Goal: Task Accomplishment & Management: Use online tool/utility

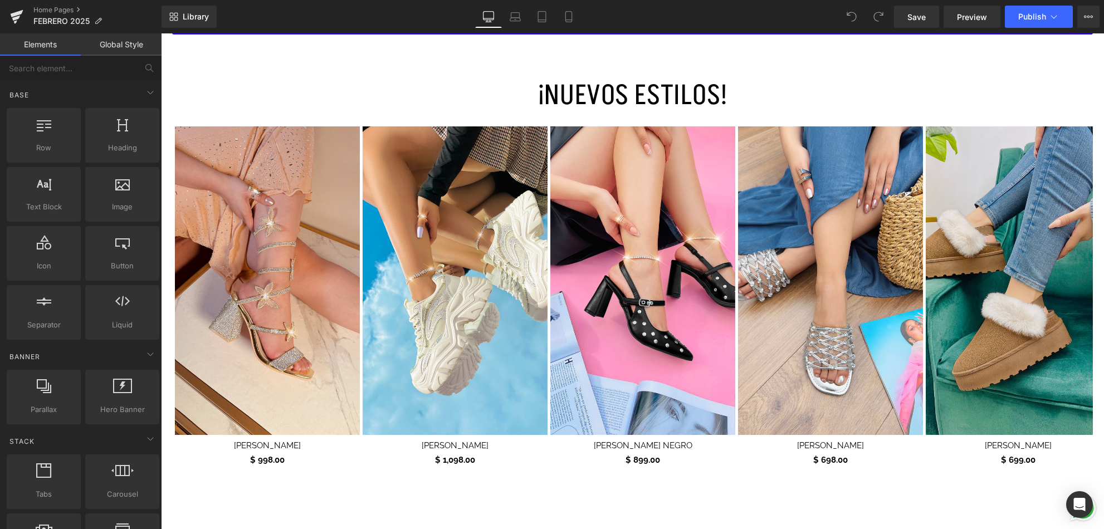
scroll to position [611, 0]
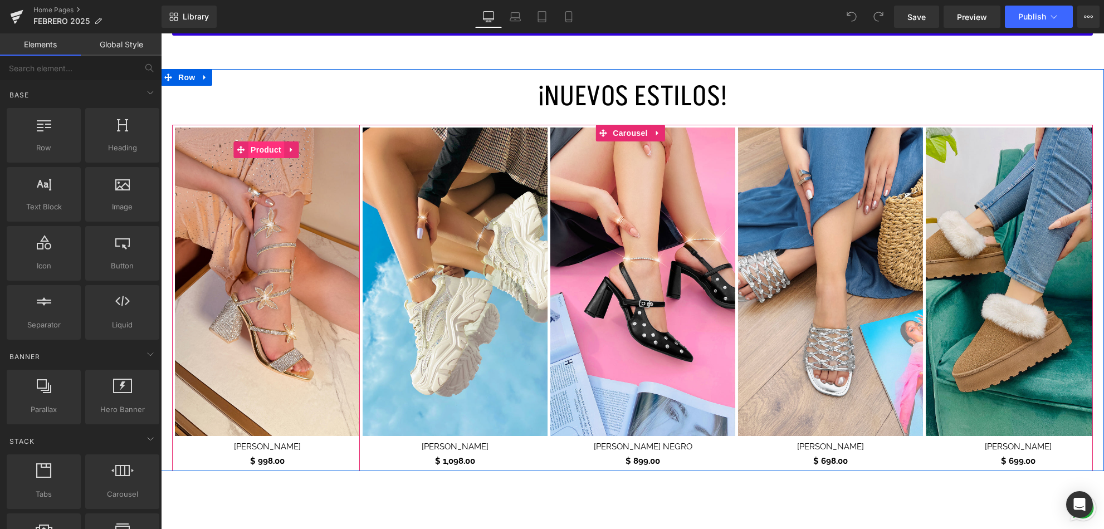
click at [268, 148] on span "Product" at bounding box center [266, 149] width 36 height 17
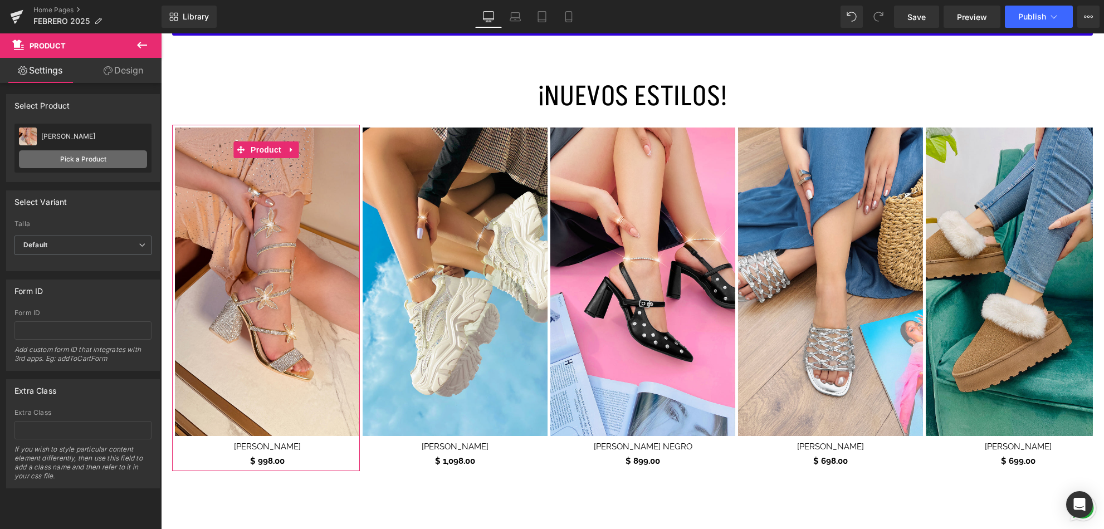
click at [95, 158] on link "Pick a Product" at bounding box center [83, 159] width 128 height 18
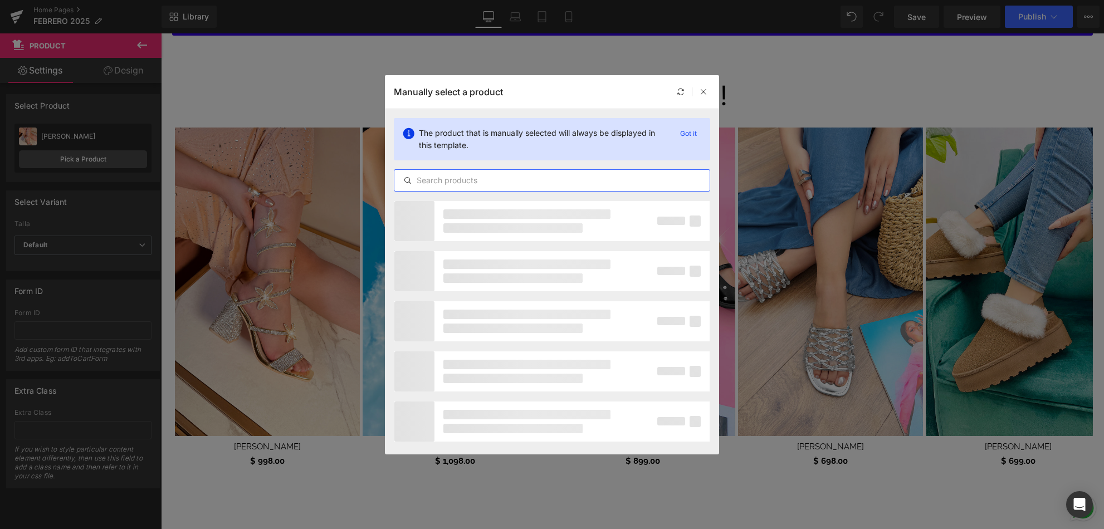
click at [530, 184] on input "text" at bounding box center [551, 180] width 315 height 13
type input "ELARA"
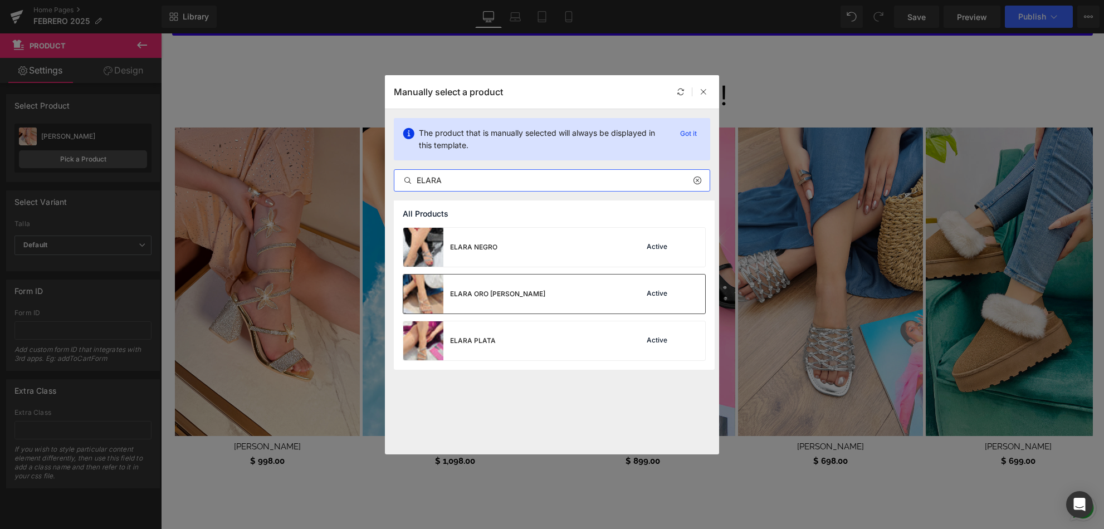
click at [556, 300] on div "ELARA ORO [PERSON_NAME] Active" at bounding box center [554, 294] width 302 height 39
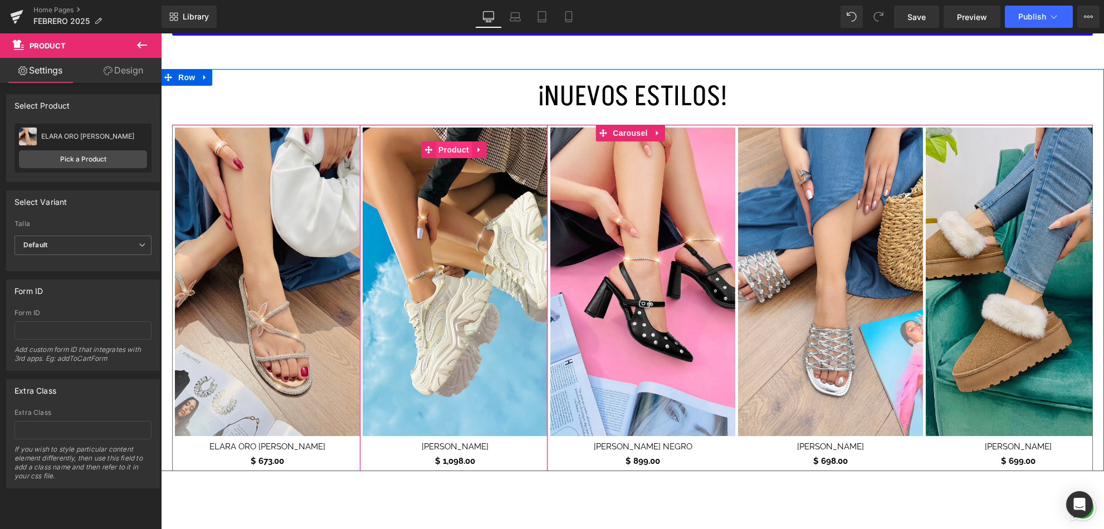
click at [465, 150] on span "Product" at bounding box center [454, 149] width 36 height 17
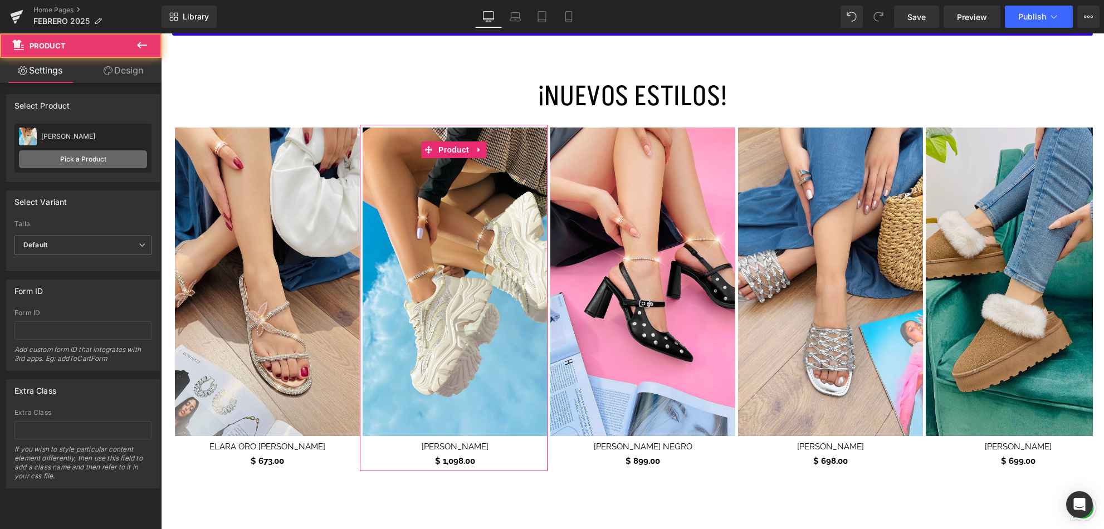
click at [100, 158] on link "Pick a Product" at bounding box center [83, 159] width 128 height 18
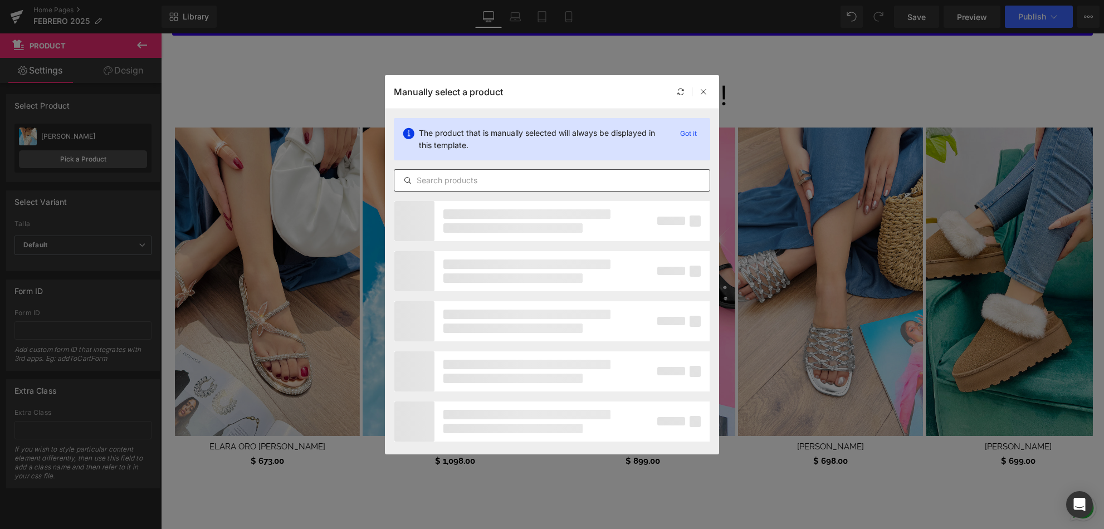
click at [451, 182] on input "text" at bounding box center [551, 180] width 315 height 13
type input "MILENKA"
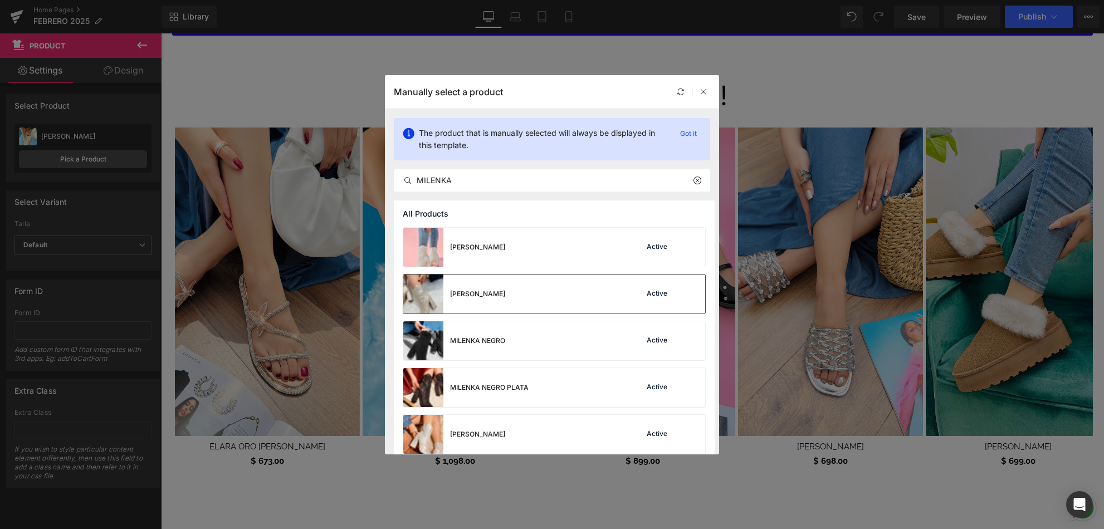
click at [594, 303] on div "[PERSON_NAME] Active" at bounding box center [554, 294] width 302 height 39
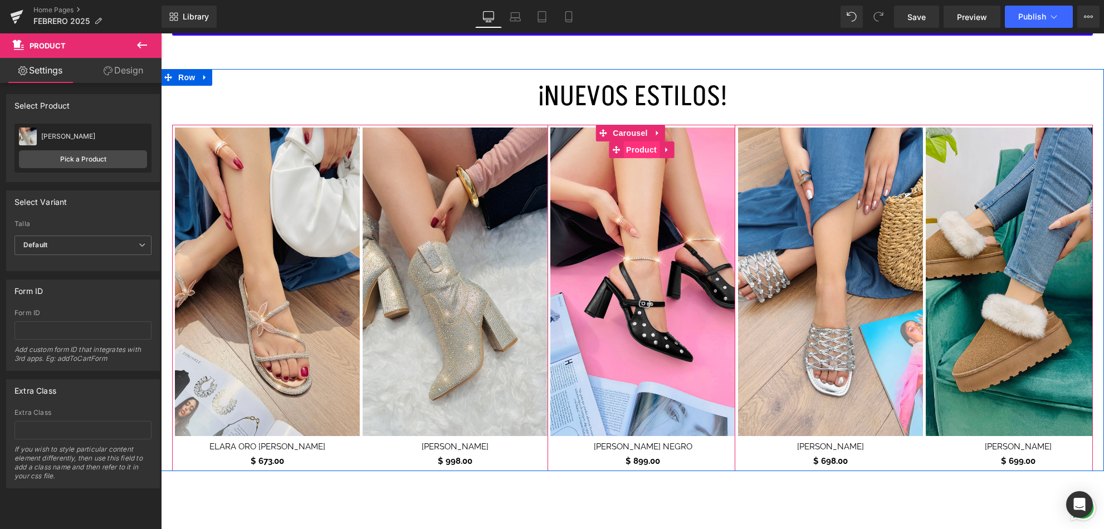
click at [642, 147] on span "Product" at bounding box center [641, 149] width 36 height 17
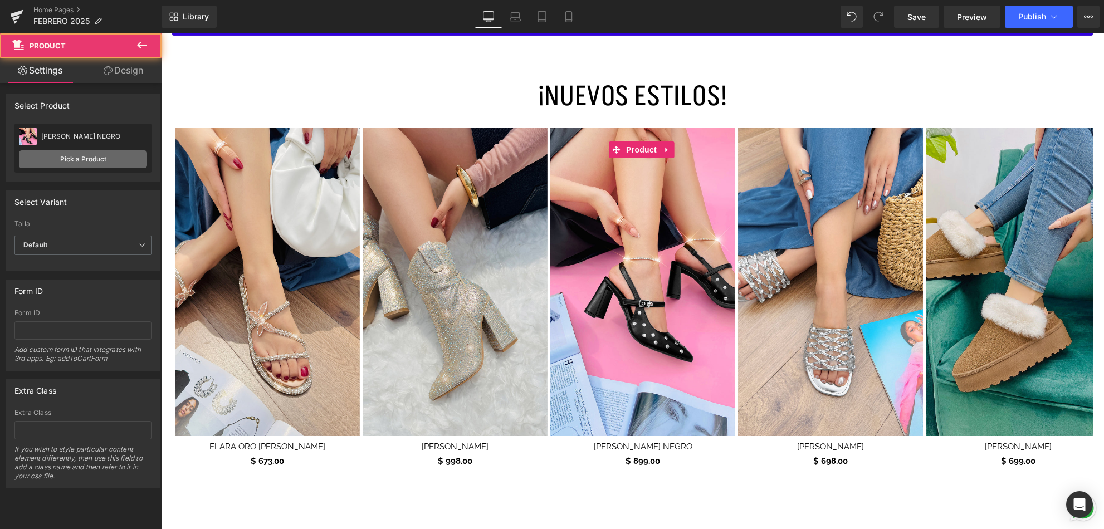
click at [69, 157] on link "Pick a Product" at bounding box center [83, 159] width 128 height 18
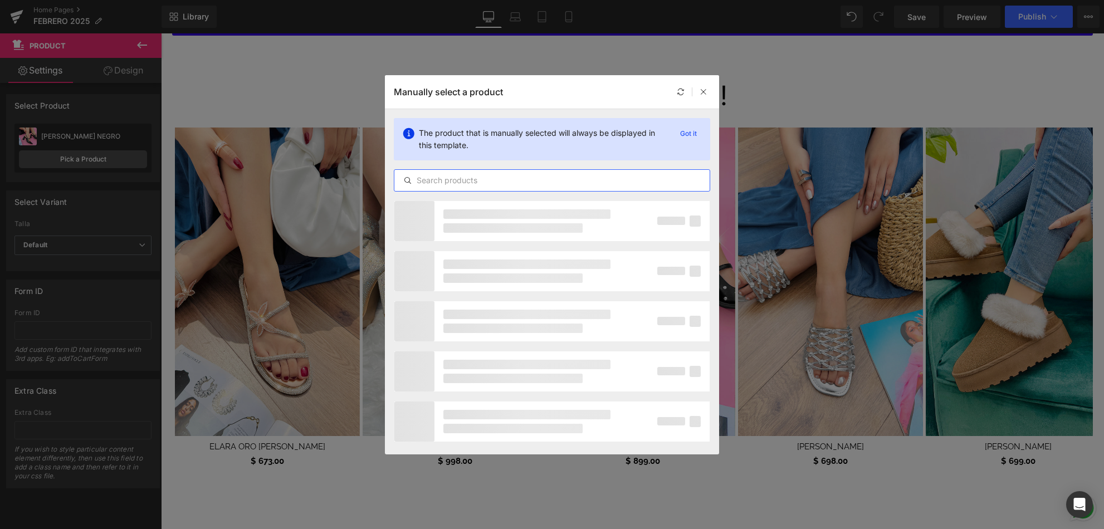
drag, startPoint x: 492, startPoint y: 178, endPoint x: 652, endPoint y: 182, distance: 159.3
click at [492, 178] on input "text" at bounding box center [551, 180] width 315 height 13
type input "[PERSON_NAME]"
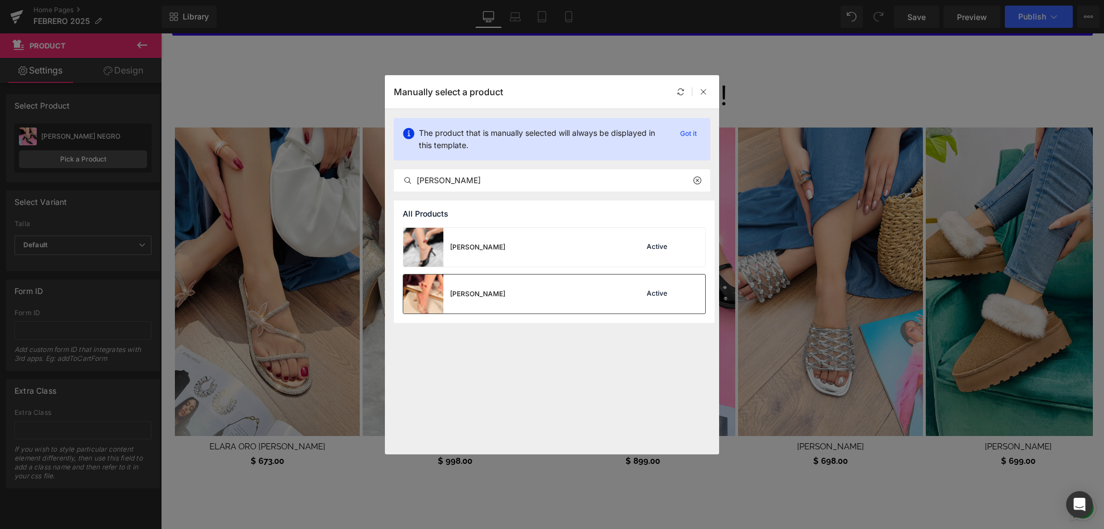
drag, startPoint x: 534, startPoint y: 294, endPoint x: 373, endPoint y: 263, distance: 164.4
click at [534, 294] on div "[PERSON_NAME] Active" at bounding box center [554, 294] width 302 height 39
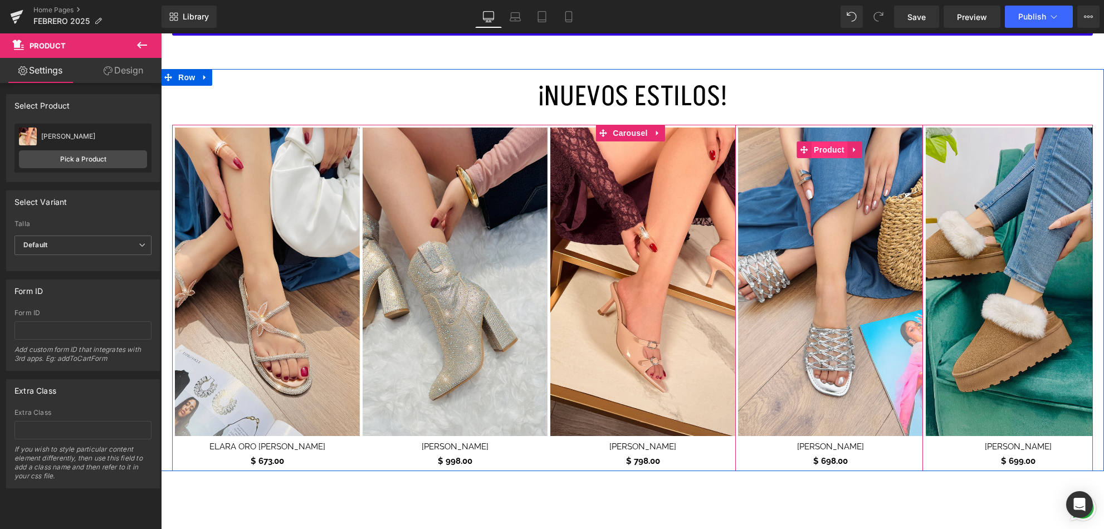
click at [828, 145] on span "Product" at bounding box center [829, 149] width 36 height 17
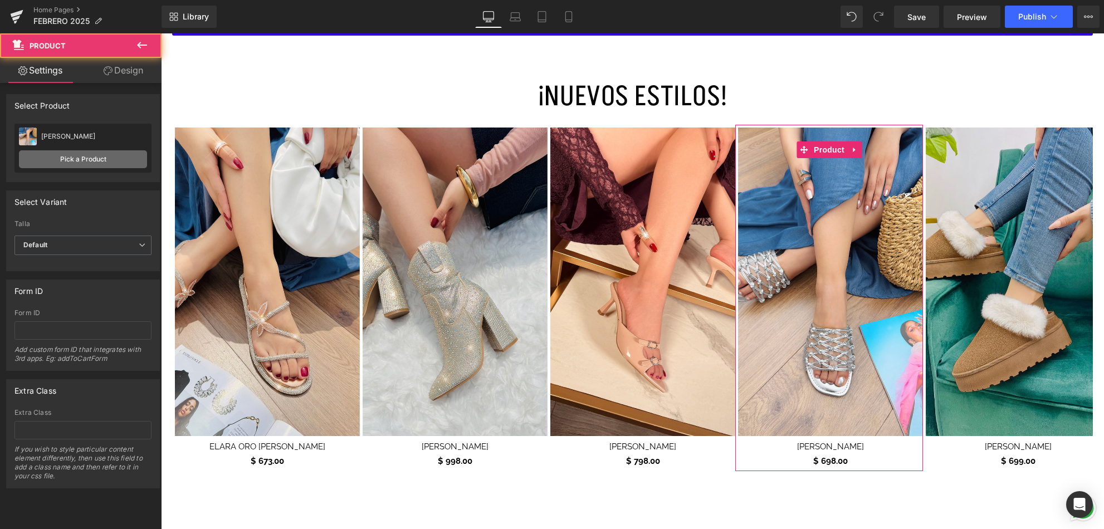
click at [67, 161] on link "Pick a Product" at bounding box center [83, 159] width 128 height 18
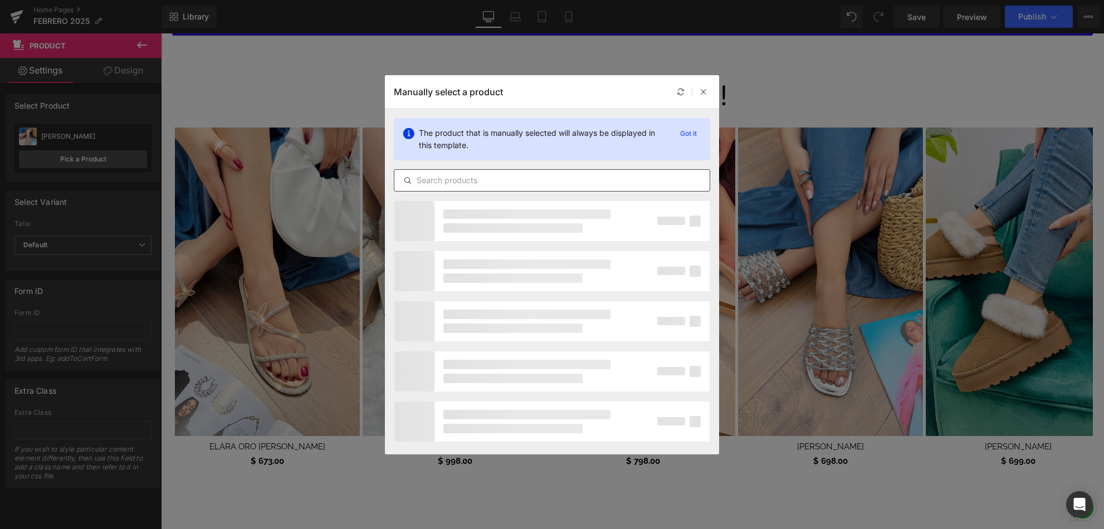
click at [442, 183] on input "text" at bounding box center [551, 180] width 315 height 13
type input "[PERSON_NAME]"
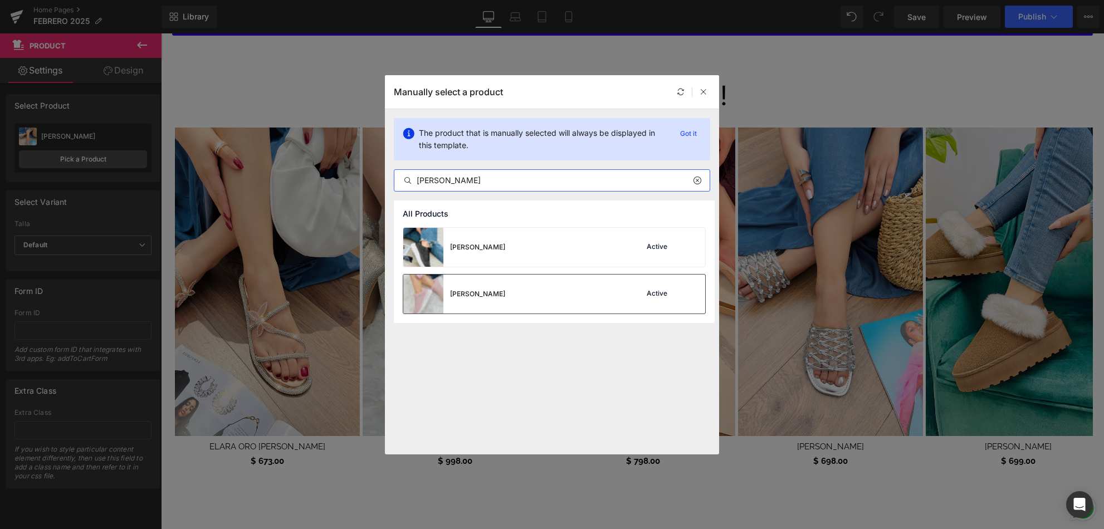
click at [584, 297] on div "[PERSON_NAME] Active" at bounding box center [554, 294] width 302 height 39
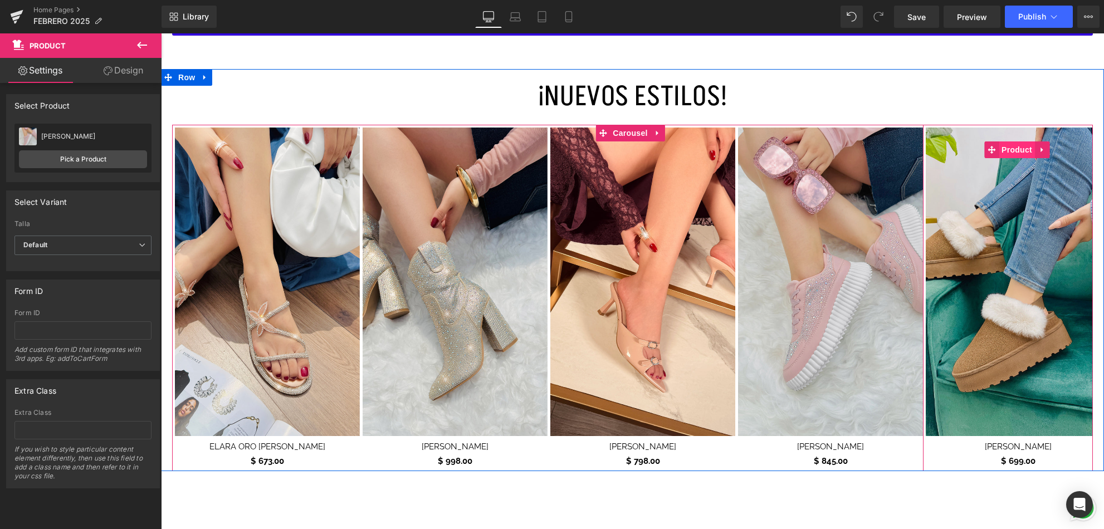
click at [1005, 149] on span "Product" at bounding box center [1017, 149] width 36 height 17
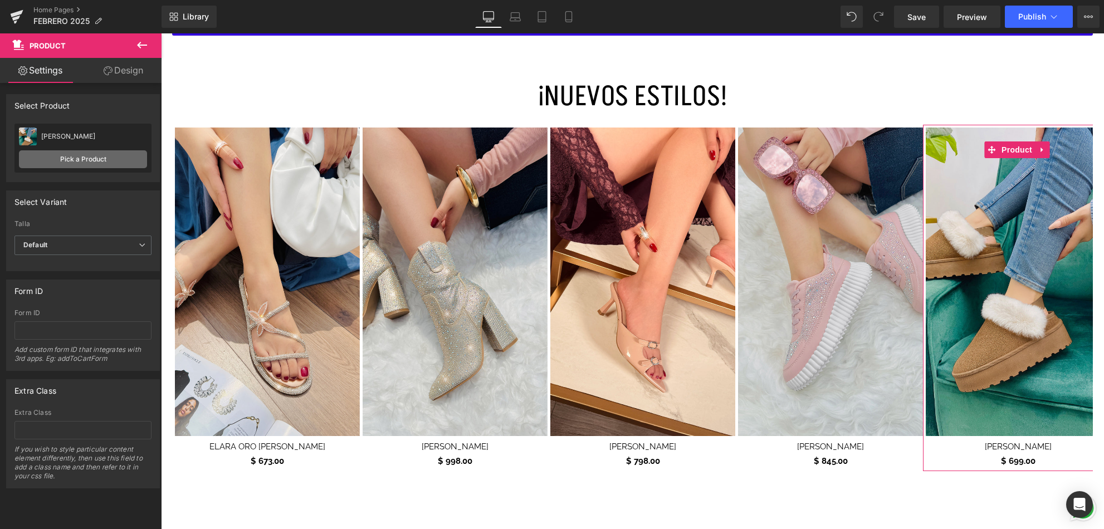
click at [75, 161] on link "Pick a Product" at bounding box center [83, 159] width 128 height 18
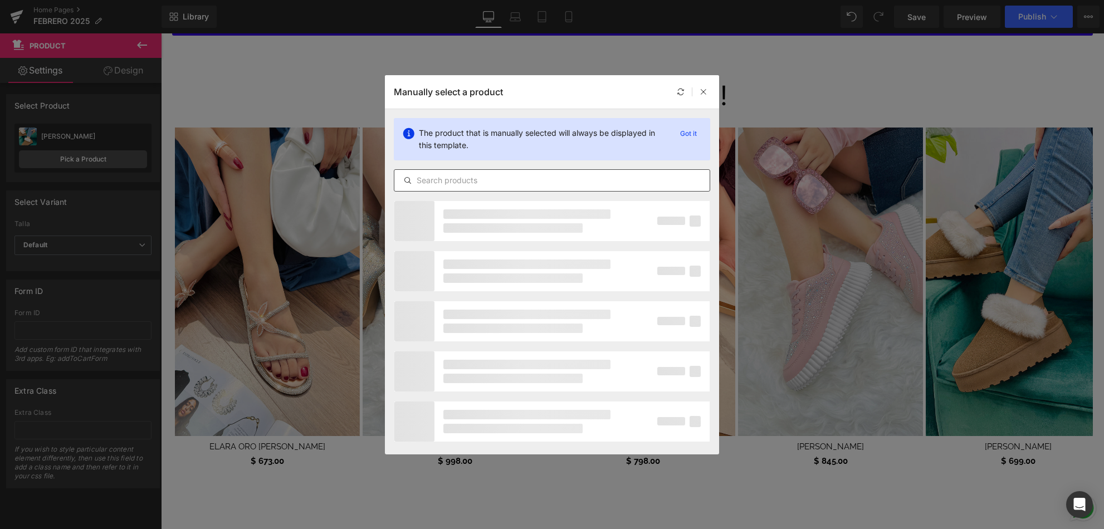
click at [478, 178] on input "text" at bounding box center [551, 180] width 315 height 13
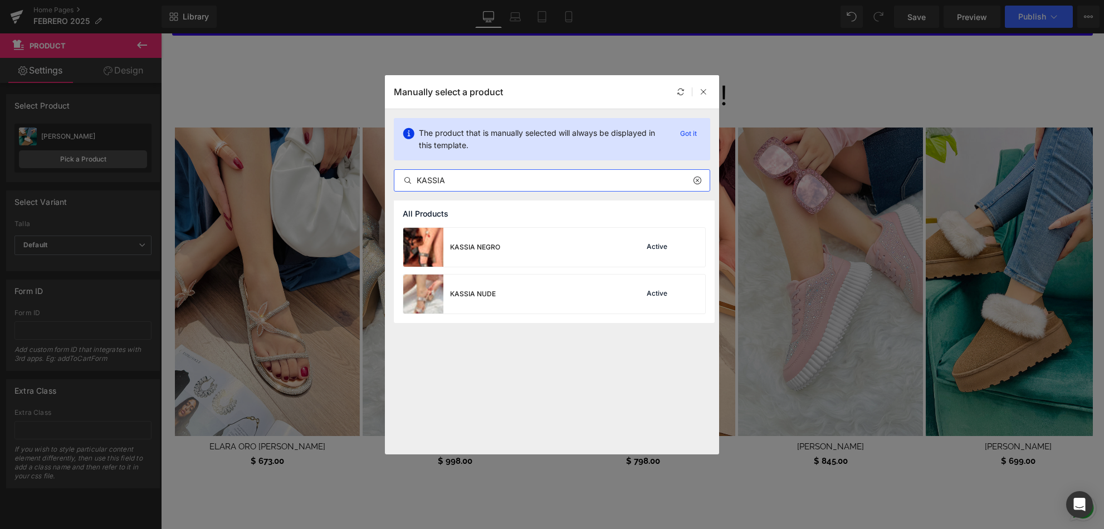
drag, startPoint x: 457, startPoint y: 176, endPoint x: 403, endPoint y: 178, distance: 53.5
click at [403, 178] on div "KASSIA" at bounding box center [551, 180] width 315 height 13
type input "SOANE"
click at [583, 294] on div "SOANE PLATA Active" at bounding box center [554, 294] width 302 height 39
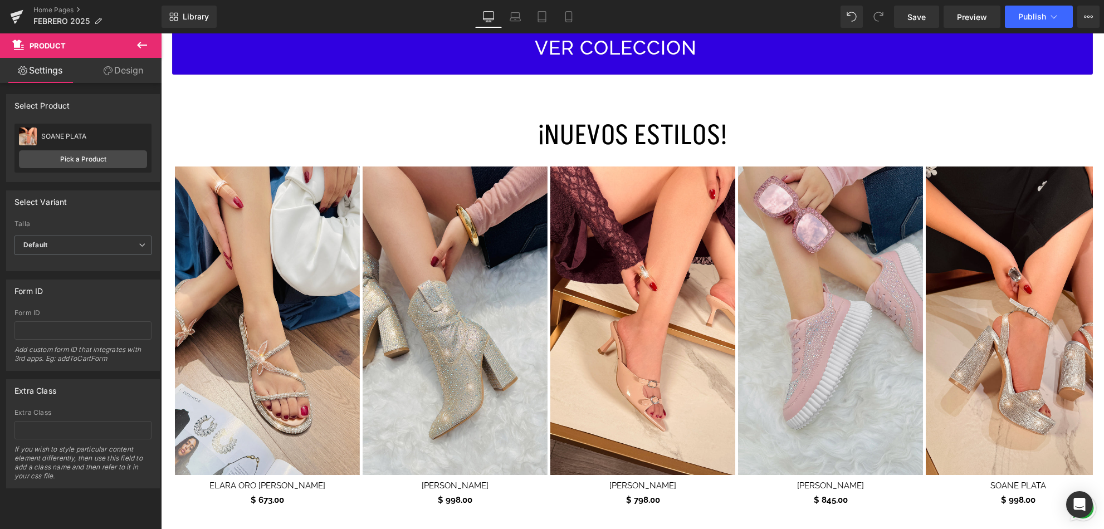
scroll to position [642, 0]
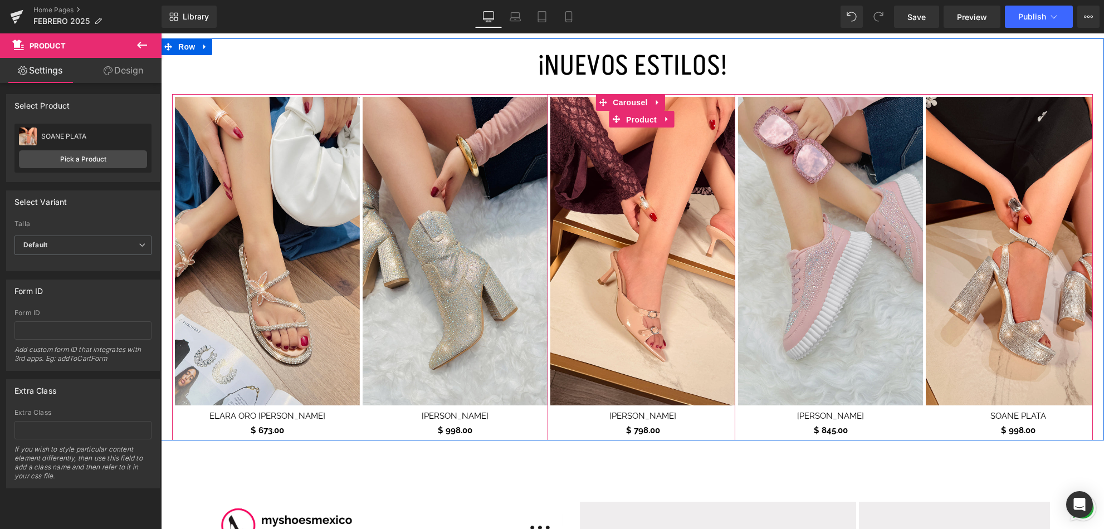
drag, startPoint x: 647, startPoint y: 119, endPoint x: 492, endPoint y: 115, distance: 154.9
click at [646, 119] on span "Product" at bounding box center [641, 119] width 36 height 17
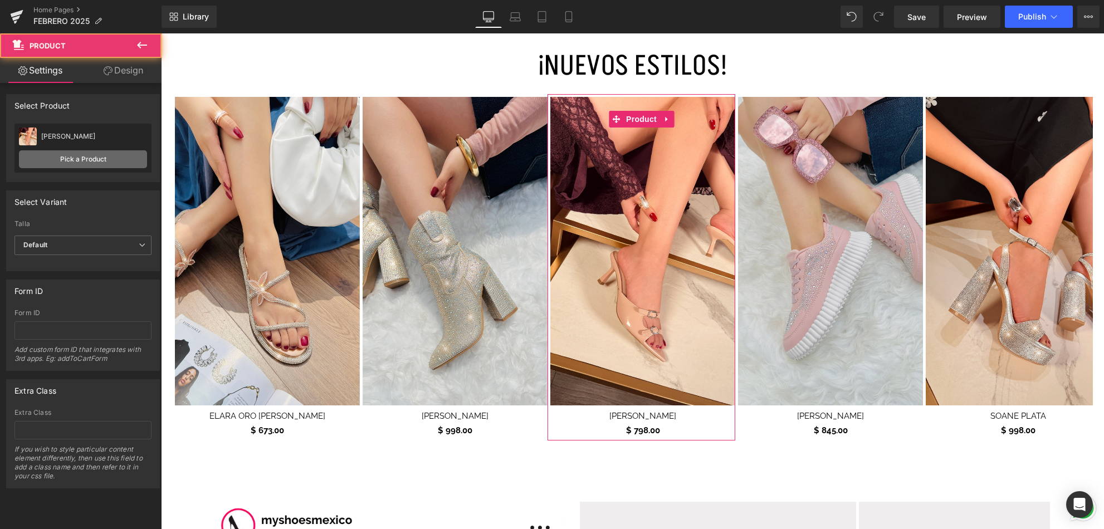
click at [74, 155] on link "Pick a Product" at bounding box center [83, 159] width 128 height 18
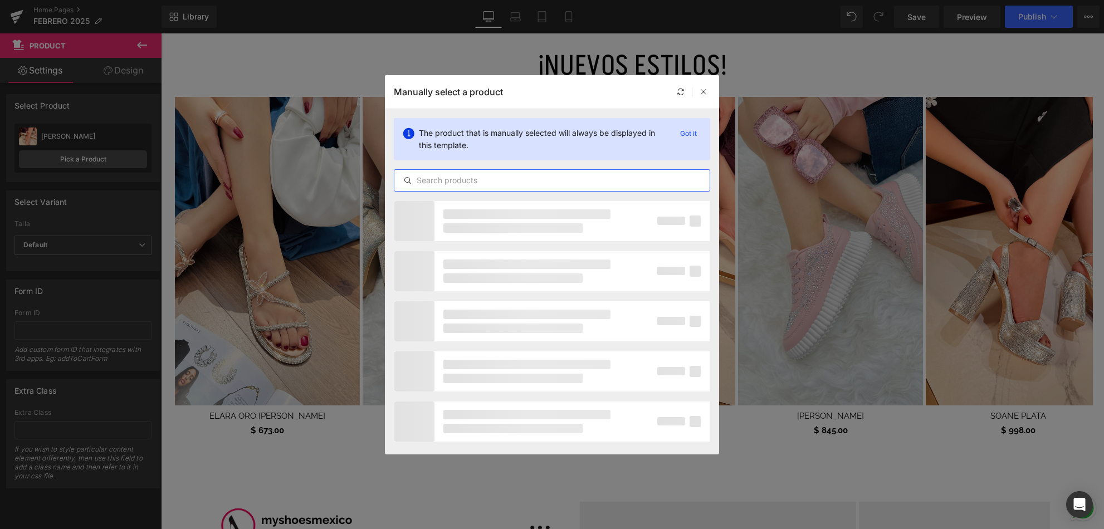
click at [441, 174] on input "text" at bounding box center [551, 180] width 315 height 13
type input "FELICITY"
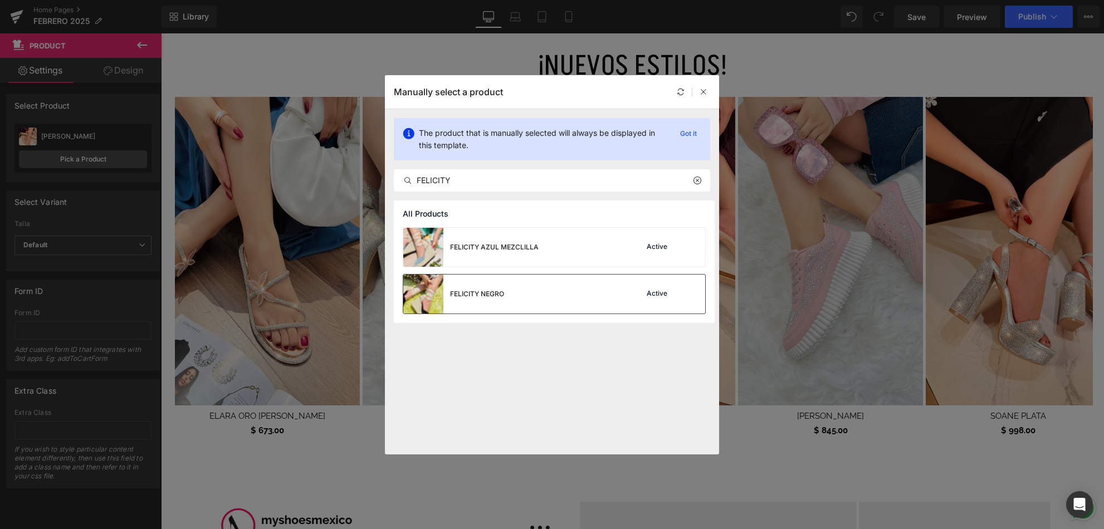
click at [503, 306] on div "FELICITY NEGRO" at bounding box center [453, 294] width 101 height 39
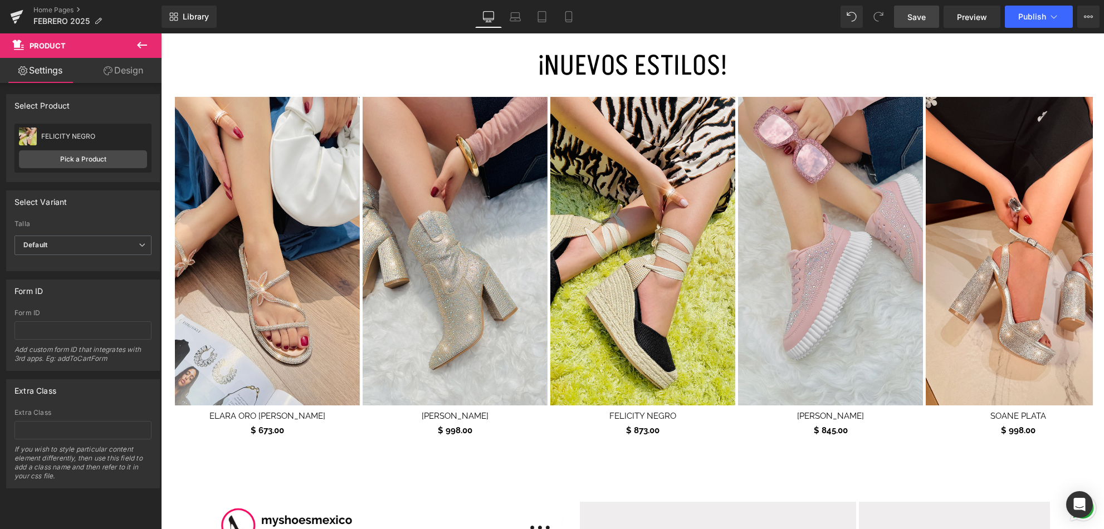
click at [931, 18] on link "Save" at bounding box center [916, 17] width 45 height 22
click at [563, 18] on link "Mobile" at bounding box center [568, 17] width 27 height 22
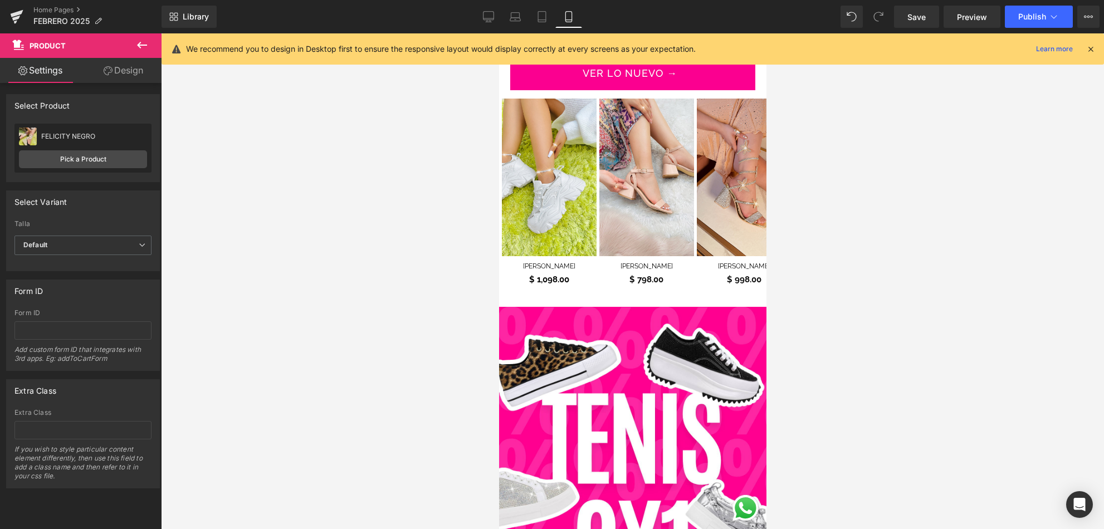
scroll to position [623, 0]
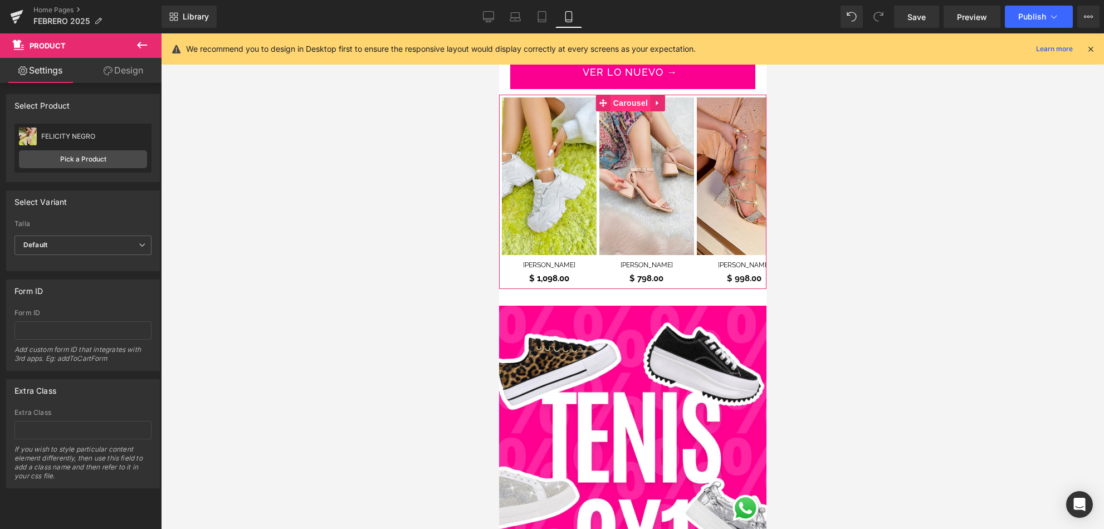
click at [627, 95] on span "Carousel" at bounding box center [630, 103] width 40 height 17
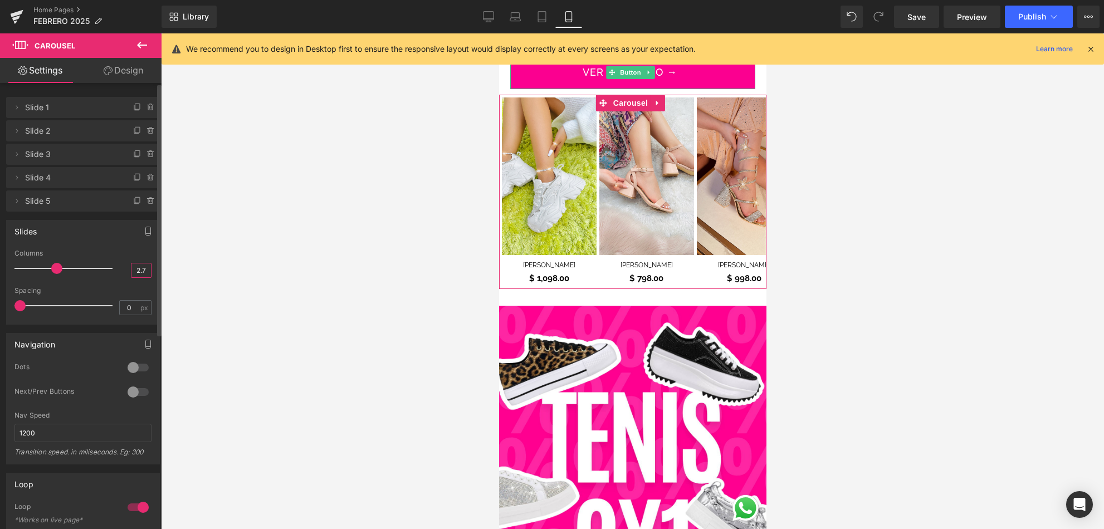
drag, startPoint x: 142, startPoint y: 275, endPoint x: 121, endPoint y: 272, distance: 20.9
click at [122, 272] on div "Columns 2.7" at bounding box center [82, 268] width 137 height 37
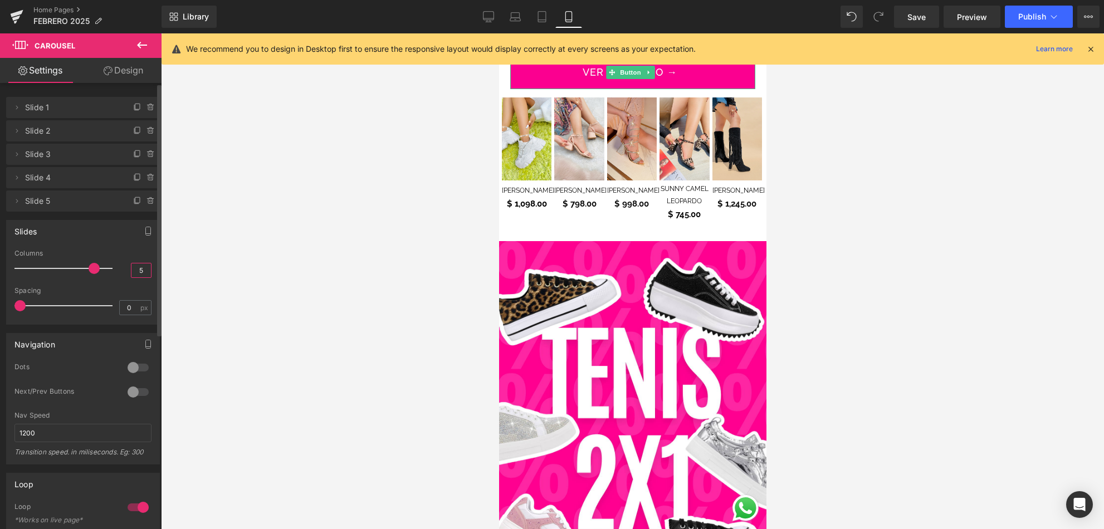
drag, startPoint x: 140, startPoint y: 273, endPoint x: 123, endPoint y: 271, distance: 17.3
click at [124, 272] on div "Columns 5" at bounding box center [82, 268] width 137 height 37
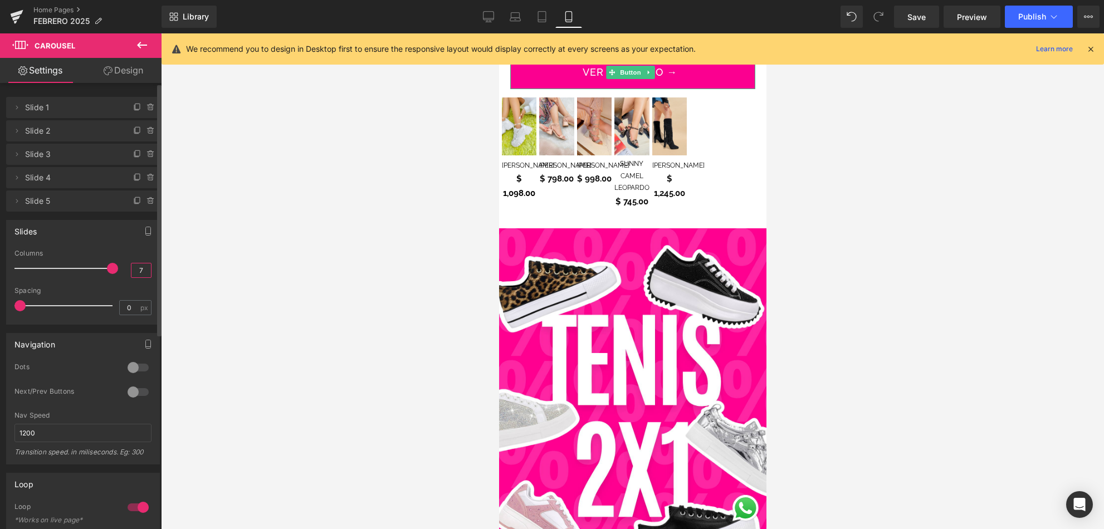
drag, startPoint x: 132, startPoint y: 270, endPoint x: 123, endPoint y: 268, distance: 9.6
click at [126, 270] on div "Columns 7" at bounding box center [82, 268] width 137 height 37
type input "5"
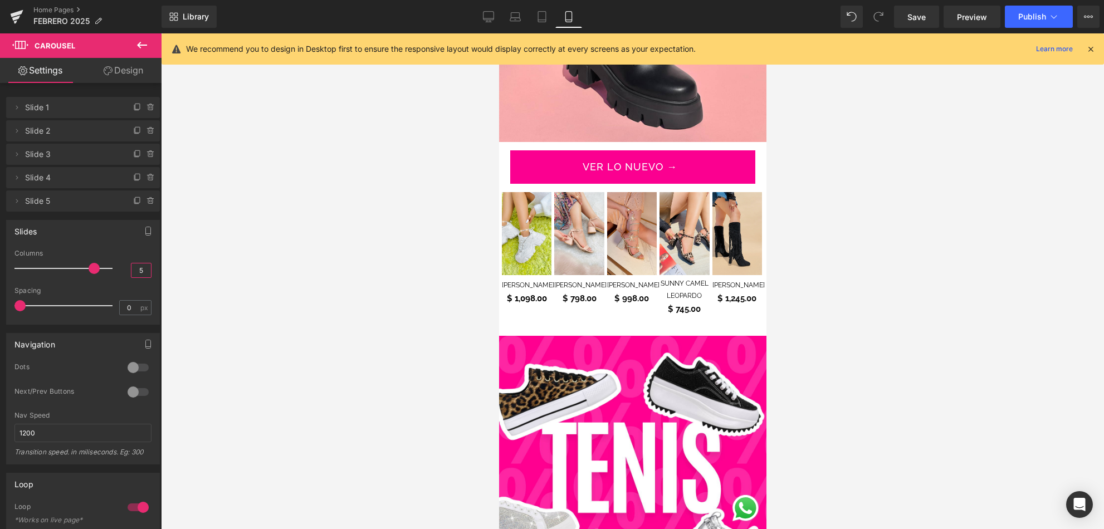
scroll to position [527, 0]
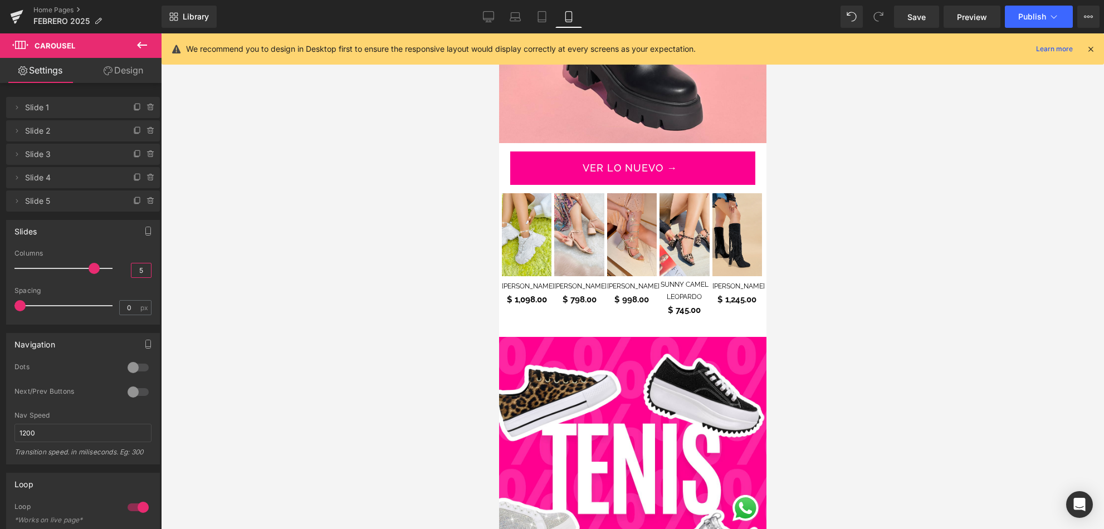
click at [527, 193] on img at bounding box center [526, 234] width 50 height 83
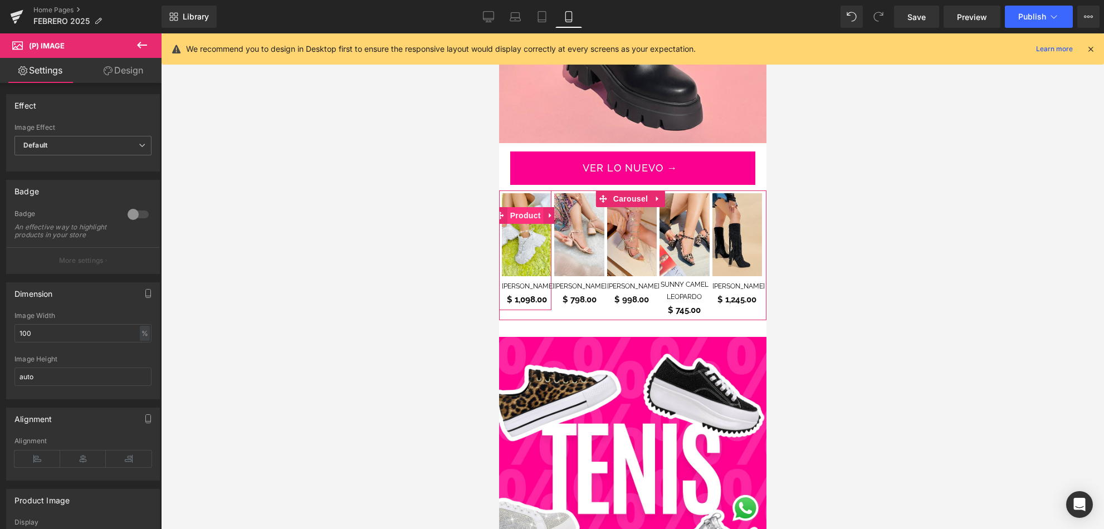
click at [523, 207] on span "Product" at bounding box center [525, 215] width 36 height 17
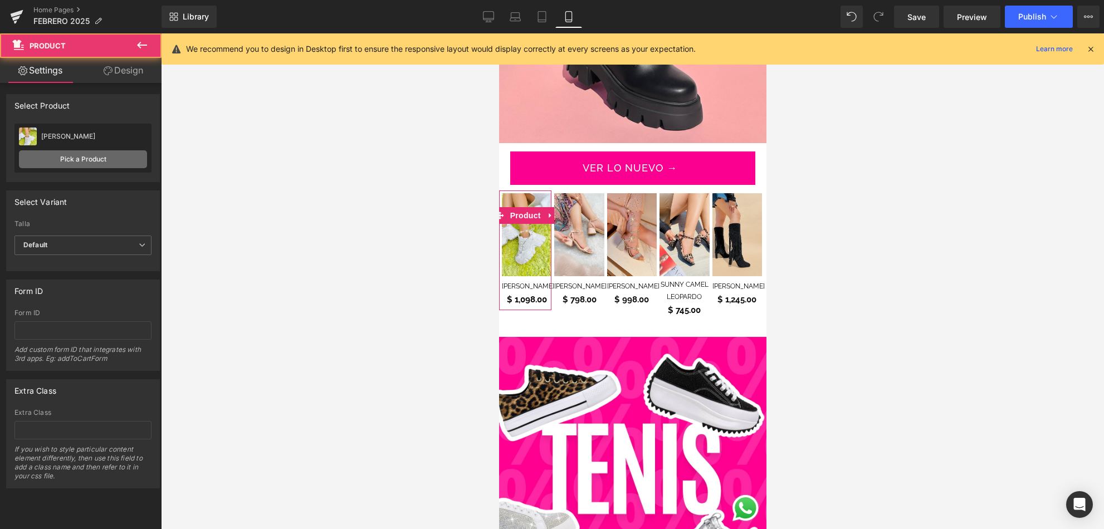
click at [99, 154] on link "Pick a Product" at bounding box center [83, 159] width 128 height 18
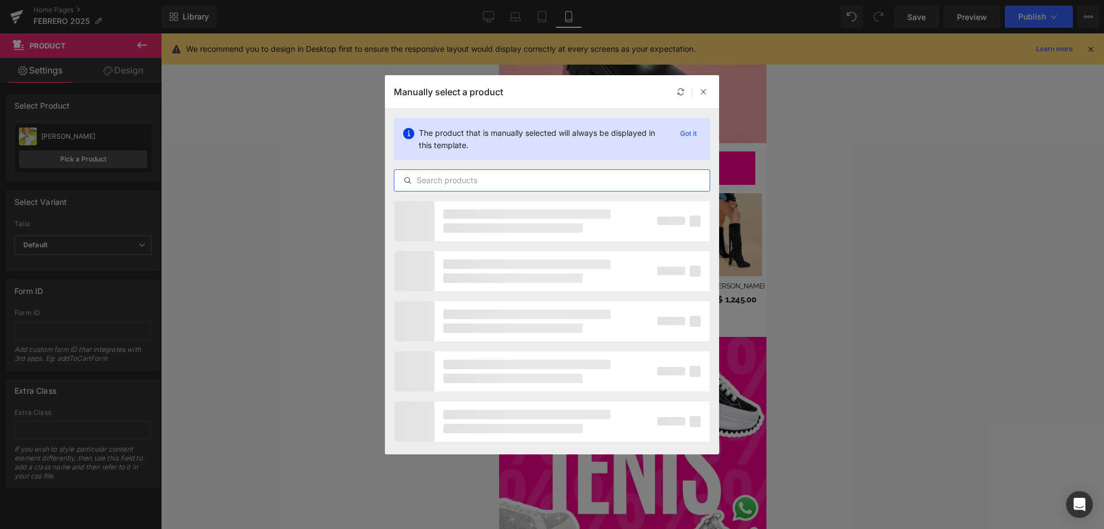
click at [446, 177] on input "text" at bounding box center [551, 180] width 315 height 13
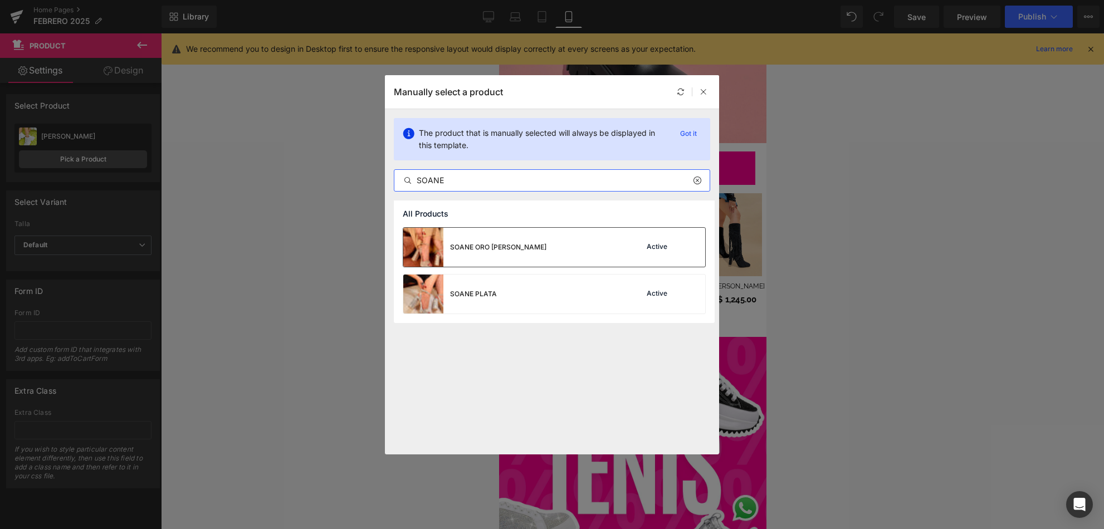
type input "SOANE"
drag, startPoint x: 515, startPoint y: 256, endPoint x: 15, endPoint y: 221, distance: 501.4
click at [515, 256] on div "SOANE ORO [PERSON_NAME]" at bounding box center [474, 247] width 143 height 39
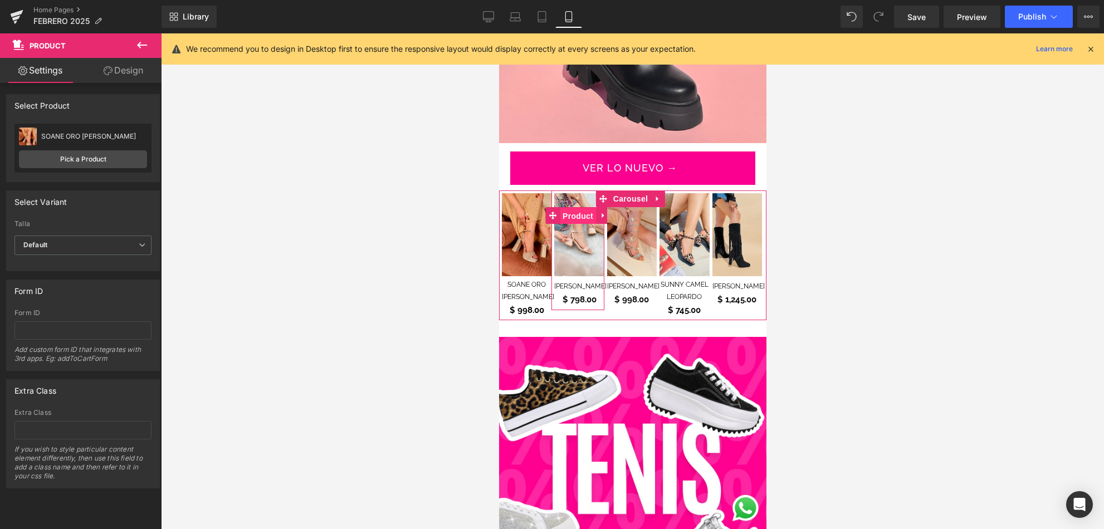
click at [577, 208] on span "Product" at bounding box center [577, 216] width 36 height 17
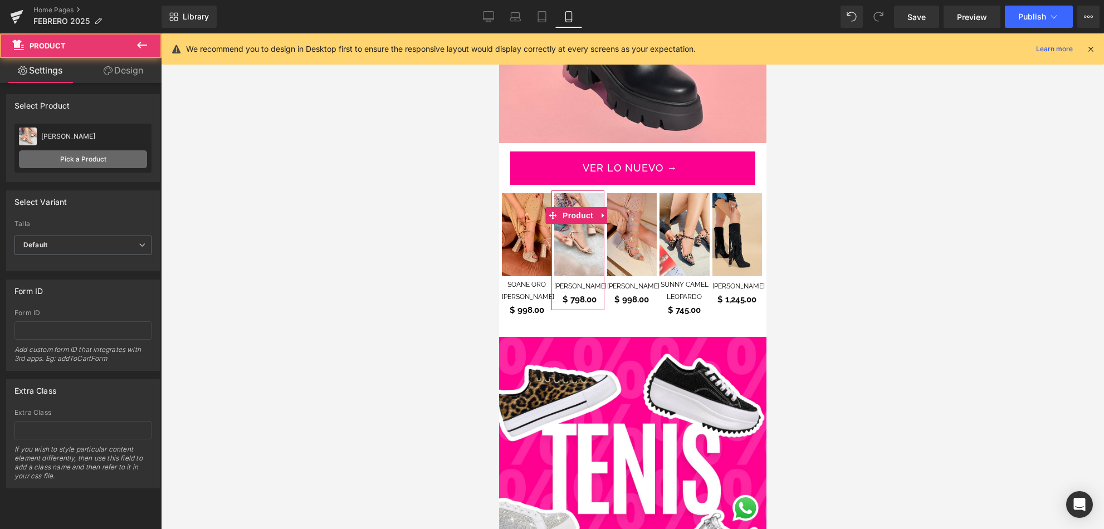
click at [89, 160] on link "Pick a Product" at bounding box center [83, 159] width 128 height 18
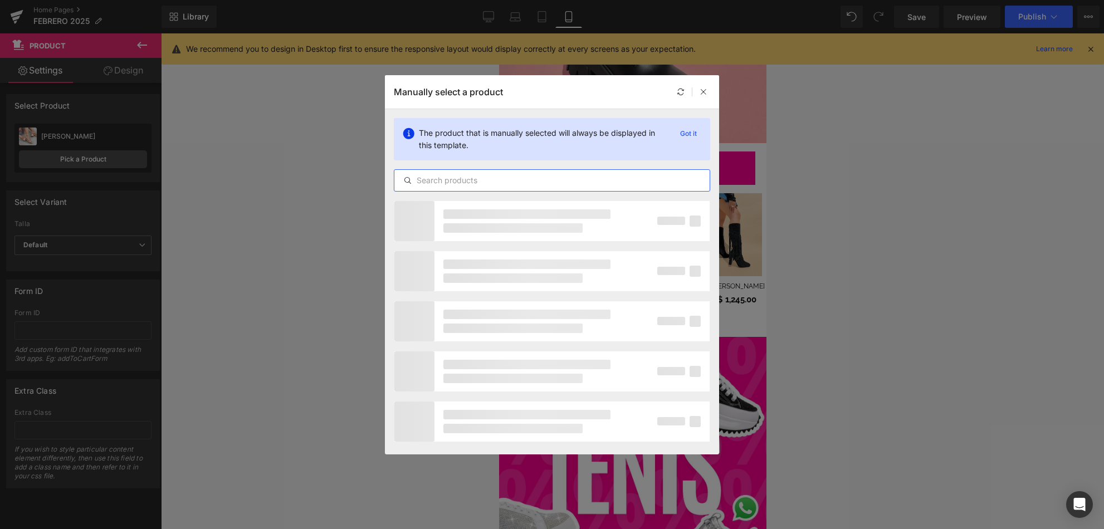
click at [451, 177] on input "text" at bounding box center [551, 180] width 315 height 13
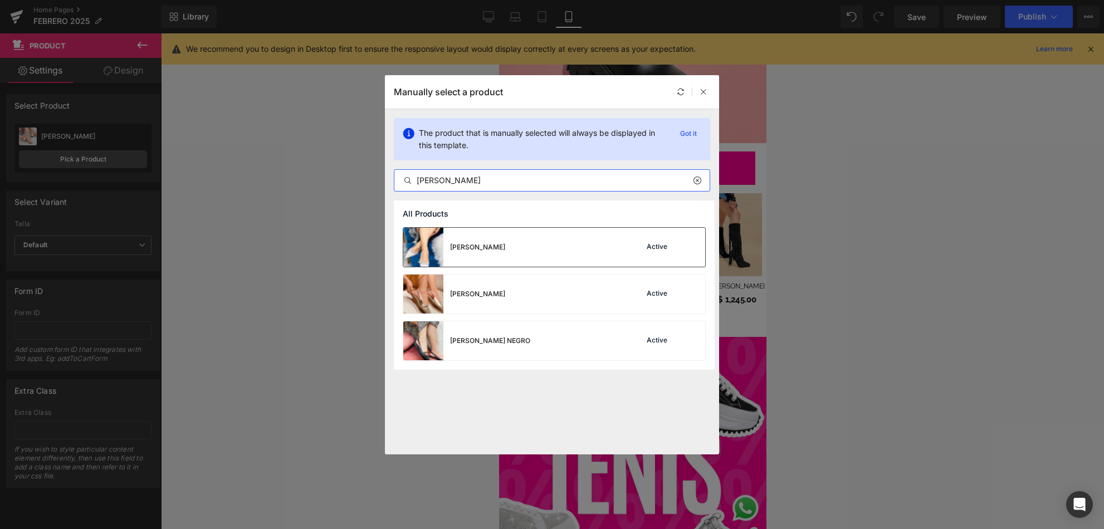
type input "[PERSON_NAME]"
drag, startPoint x: 560, startPoint y: 241, endPoint x: 61, endPoint y: 207, distance: 500.2
click at [560, 241] on div "[PERSON_NAME] Active" at bounding box center [554, 247] width 302 height 39
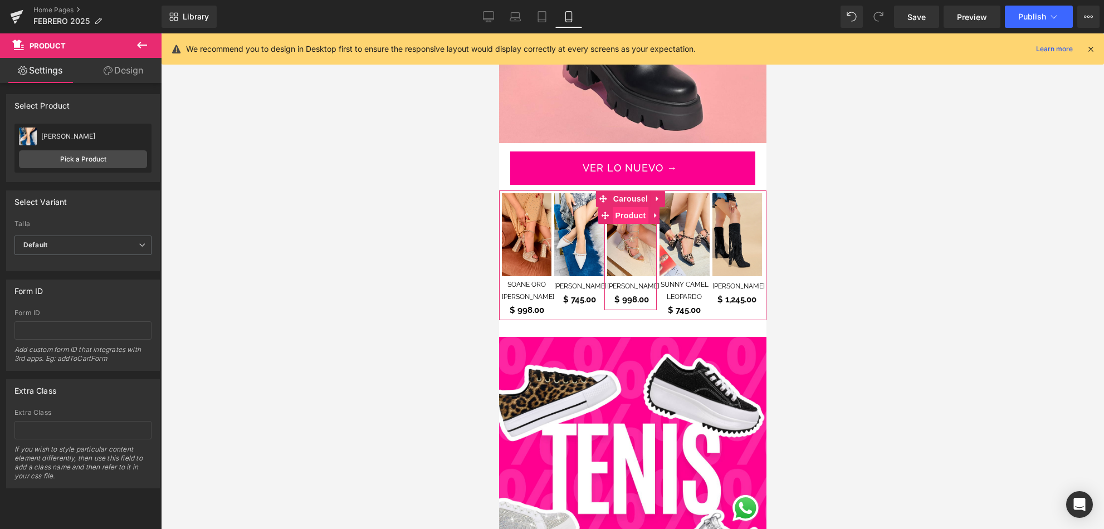
click at [629, 210] on span "Product" at bounding box center [630, 215] width 36 height 17
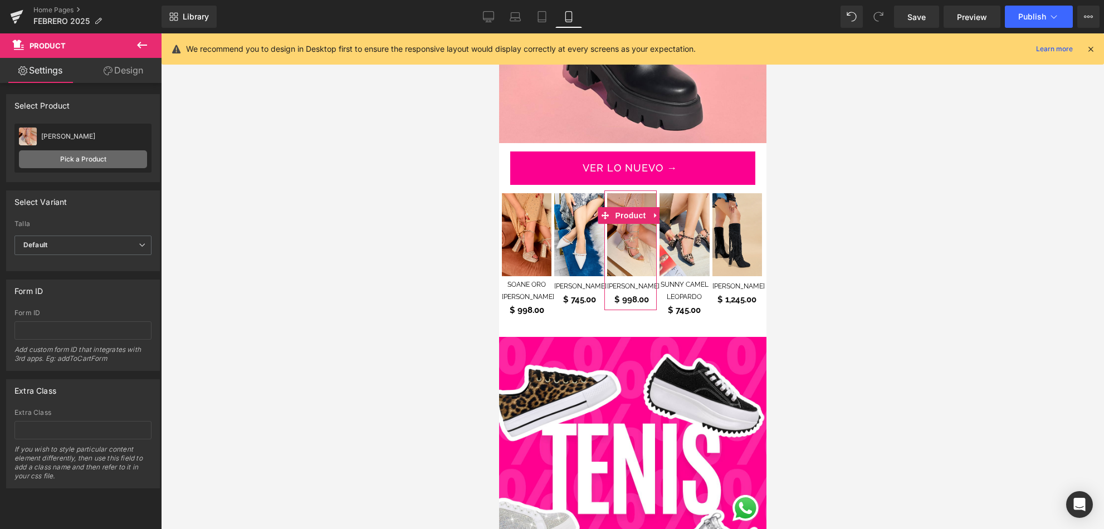
click at [115, 158] on link "Pick a Product" at bounding box center [83, 159] width 128 height 18
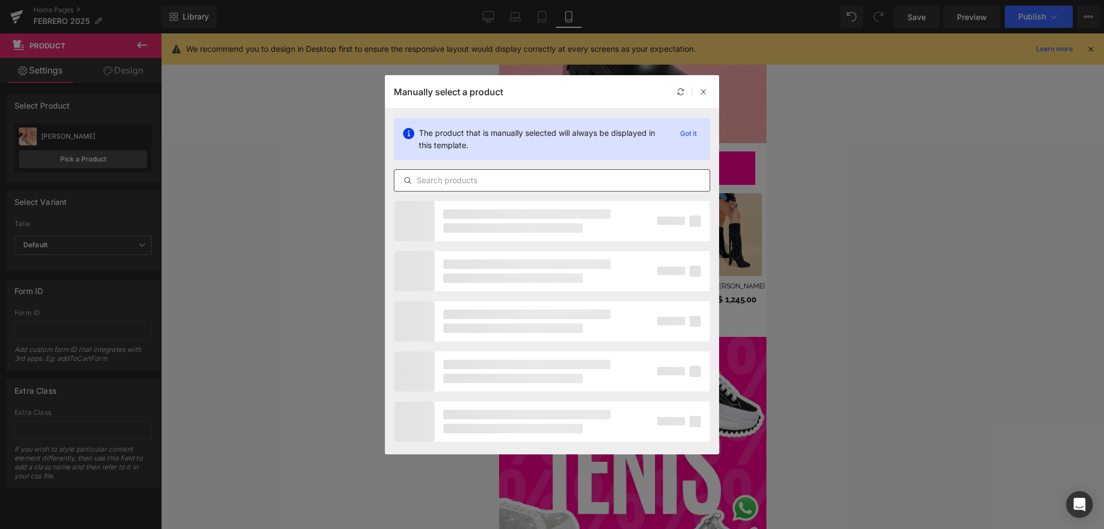
click at [495, 175] on input "text" at bounding box center [551, 180] width 315 height 13
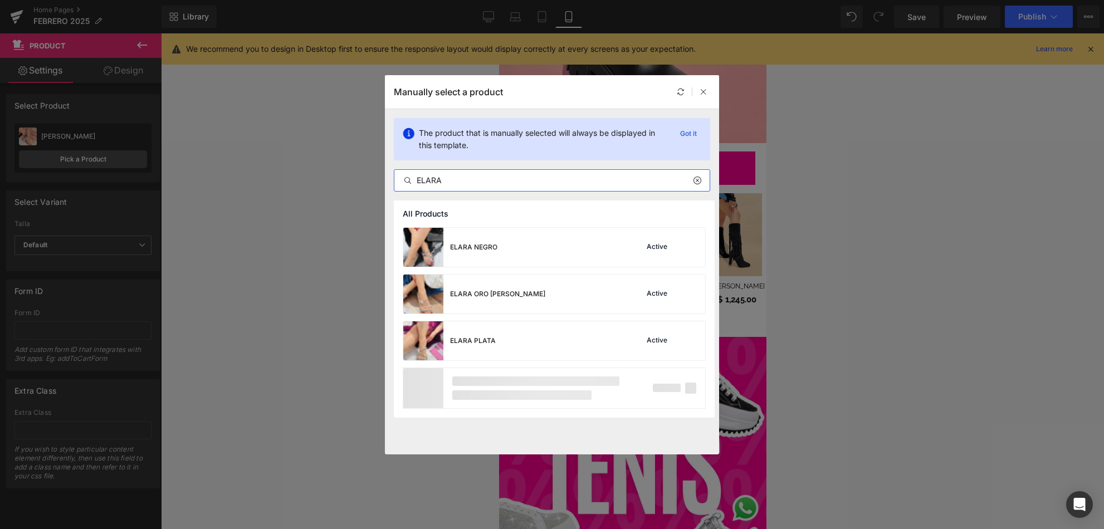
type input "ELARA"
click at [508, 247] on div "ELARA NEGRO Active" at bounding box center [554, 247] width 302 height 39
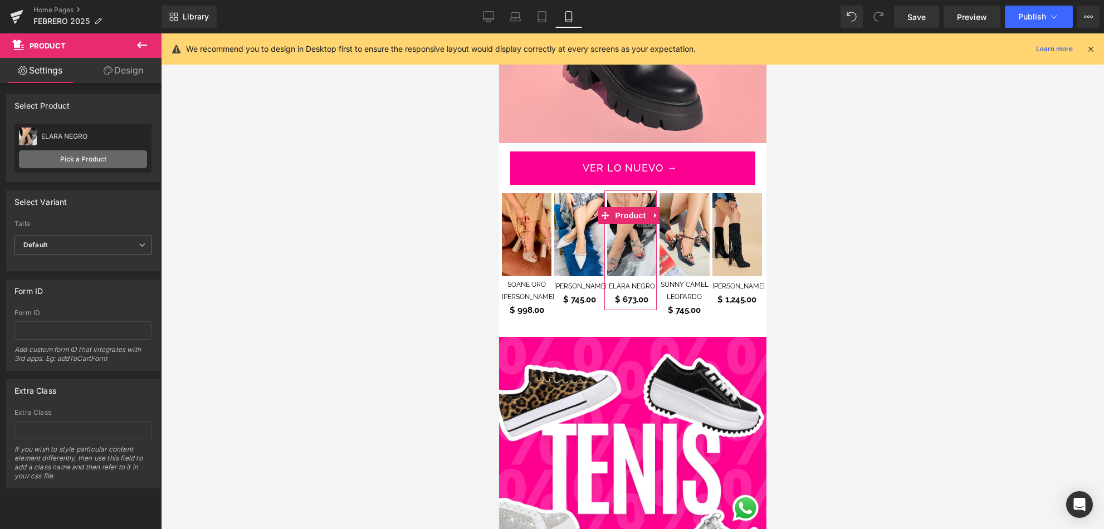
click at [128, 157] on link "Pick a Product" at bounding box center [83, 159] width 128 height 18
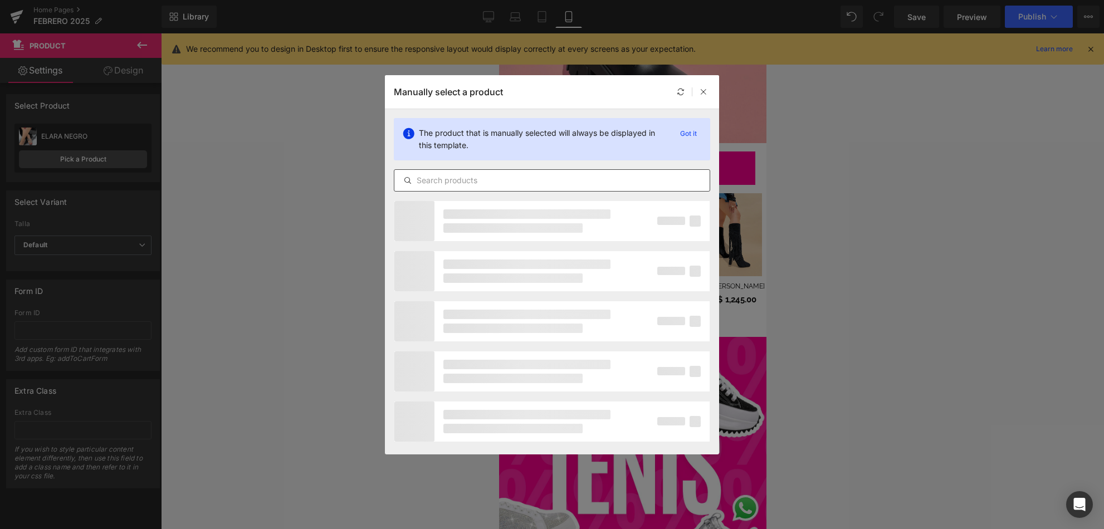
click at [490, 184] on input "text" at bounding box center [551, 180] width 315 height 13
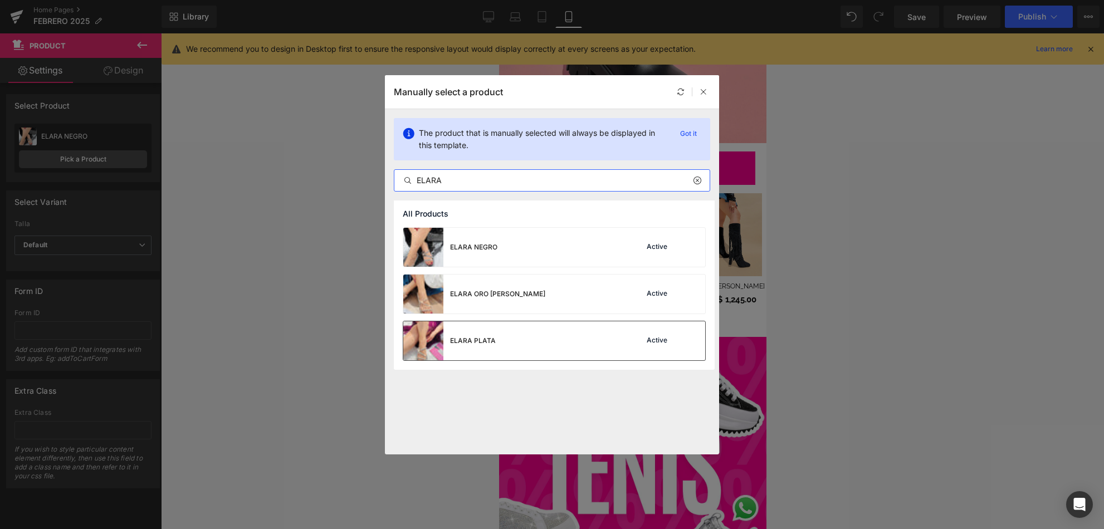
type input "ELARA"
drag, startPoint x: 33, startPoint y: 317, endPoint x: 532, endPoint y: 350, distance: 500.2
click at [532, 350] on div "ELARA PLATA Active" at bounding box center [554, 340] width 302 height 39
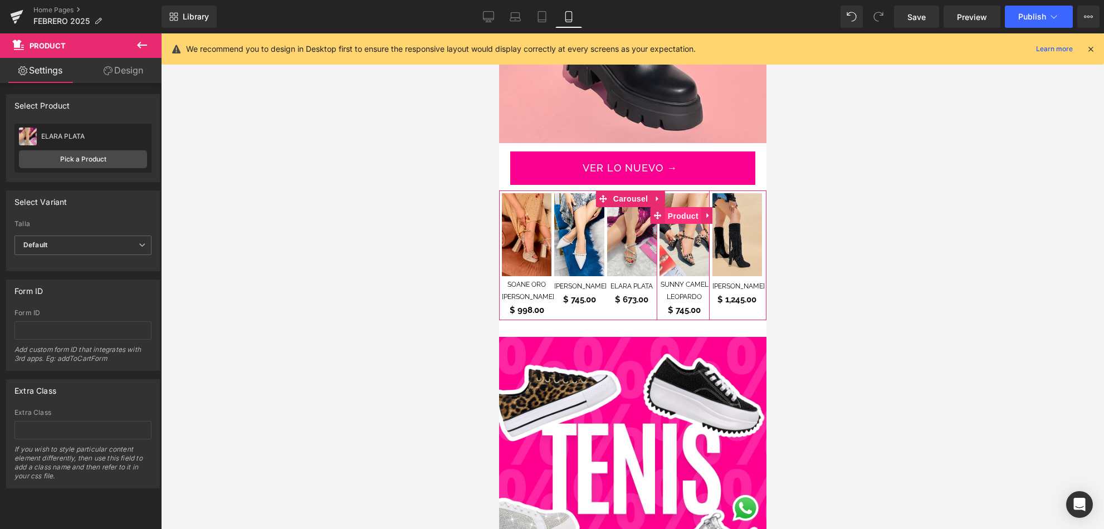
click at [684, 208] on span "Product" at bounding box center [682, 216] width 36 height 17
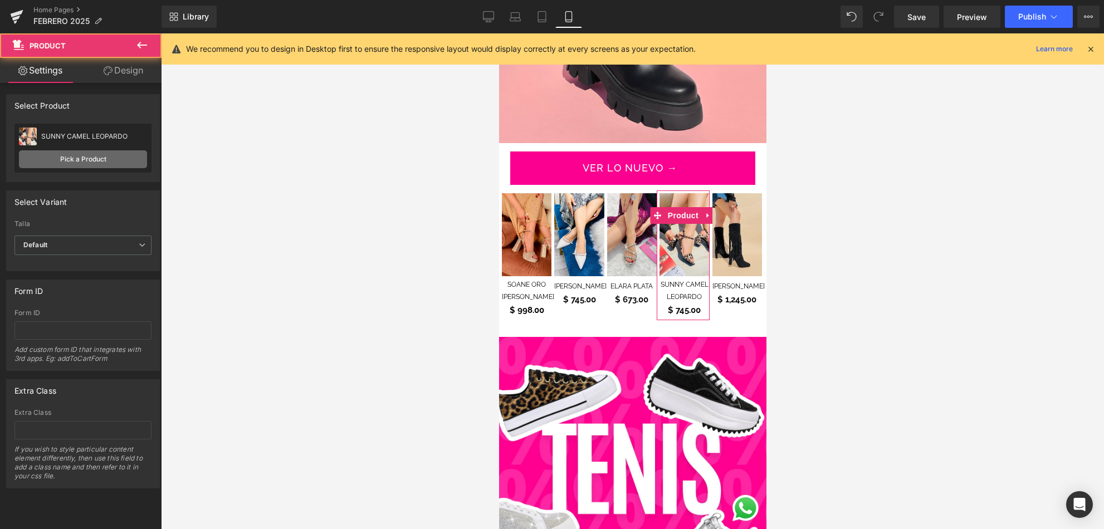
click at [83, 154] on link "Pick a Product" at bounding box center [83, 159] width 128 height 18
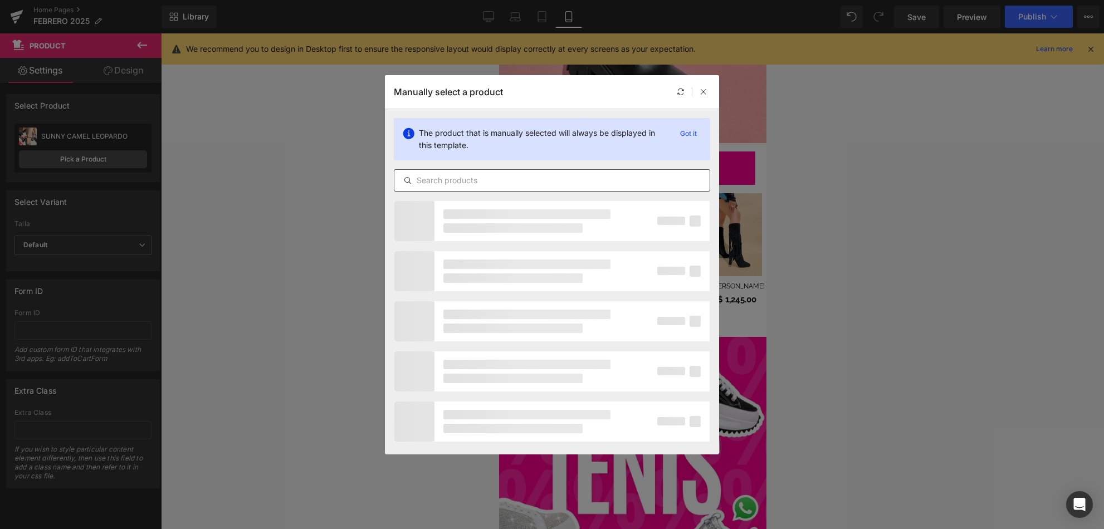
click at [436, 185] on input "text" at bounding box center [551, 180] width 315 height 13
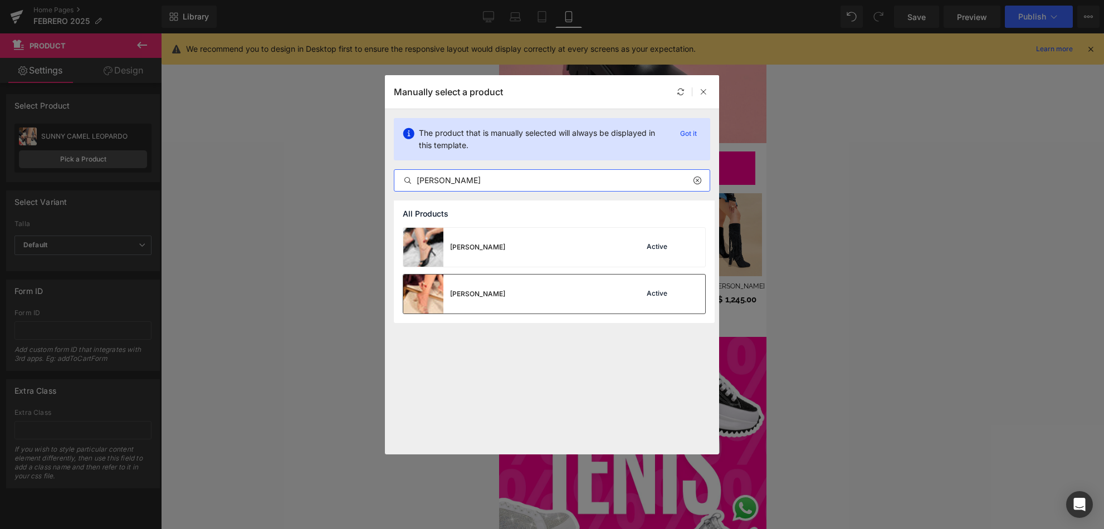
type input "[PERSON_NAME]"
click at [539, 291] on div "[PERSON_NAME] Active" at bounding box center [554, 294] width 302 height 39
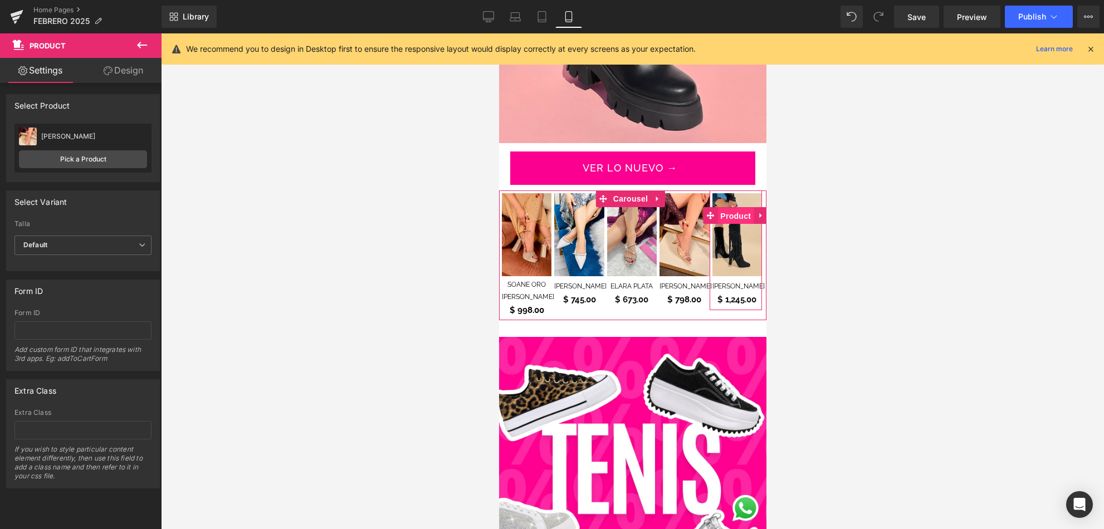
click at [735, 208] on span "Product" at bounding box center [735, 216] width 36 height 17
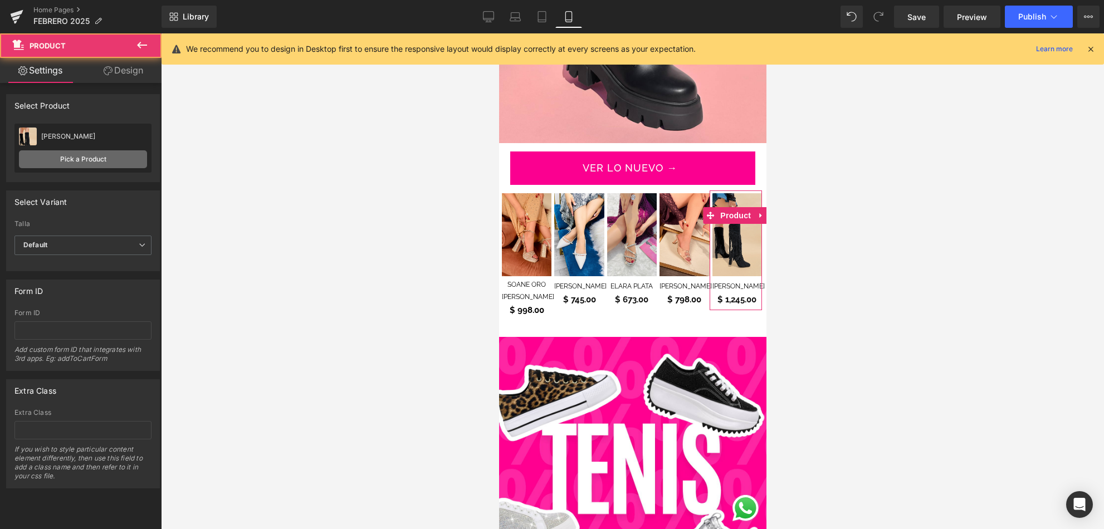
click at [121, 154] on link "Pick a Product" at bounding box center [83, 159] width 128 height 18
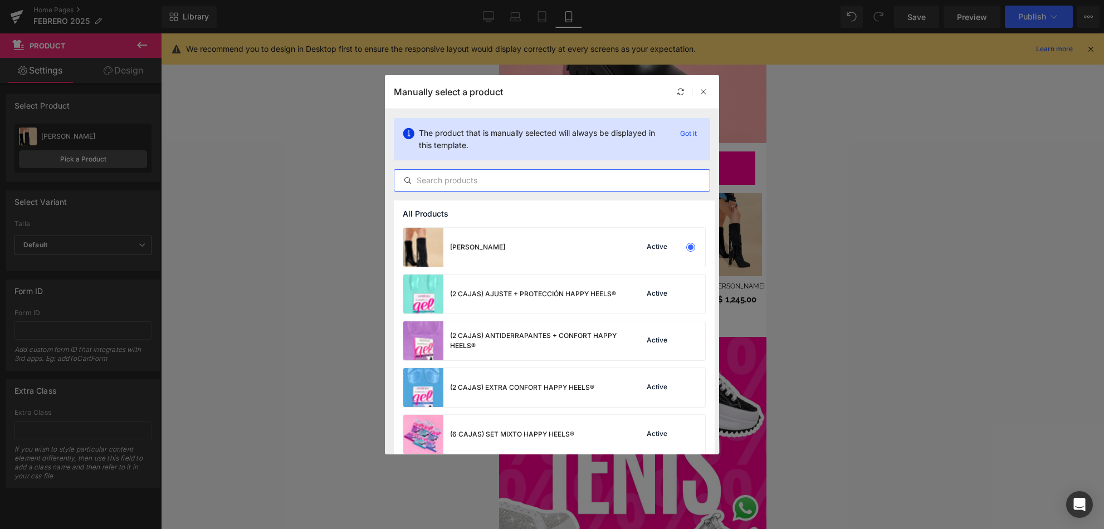
click at [525, 183] on input "text" at bounding box center [551, 180] width 315 height 13
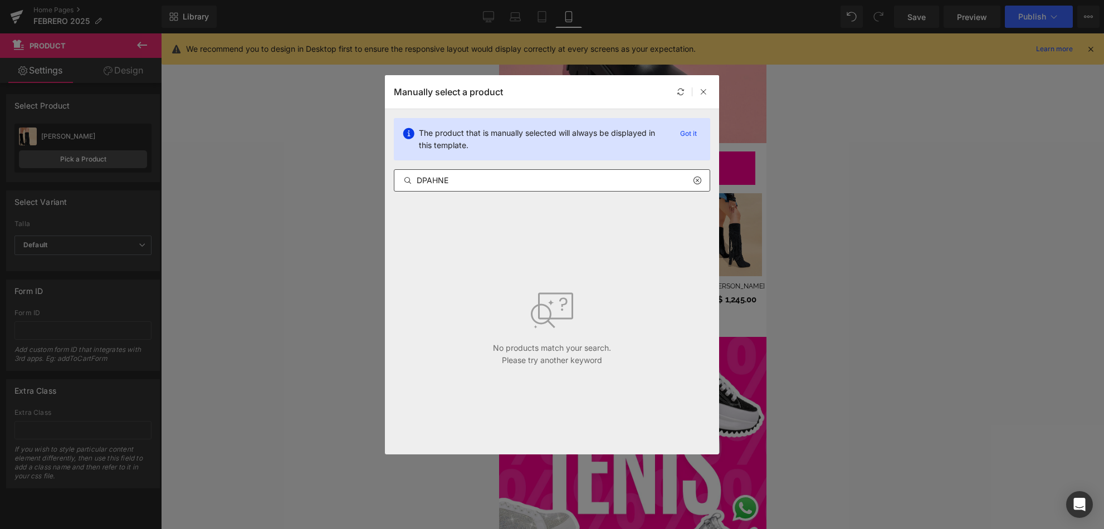
drag, startPoint x: 456, startPoint y: 184, endPoint x: 427, endPoint y: 179, distance: 29.9
click at [412, 180] on div "DPAHNE" at bounding box center [552, 180] width 316 height 22
drag, startPoint x: 446, startPoint y: 182, endPoint x: 383, endPoint y: 180, distance: 63.0
click at [383, 180] on div "Manually select a product The product that is manually selected will always be …" at bounding box center [552, 264] width 1104 height 529
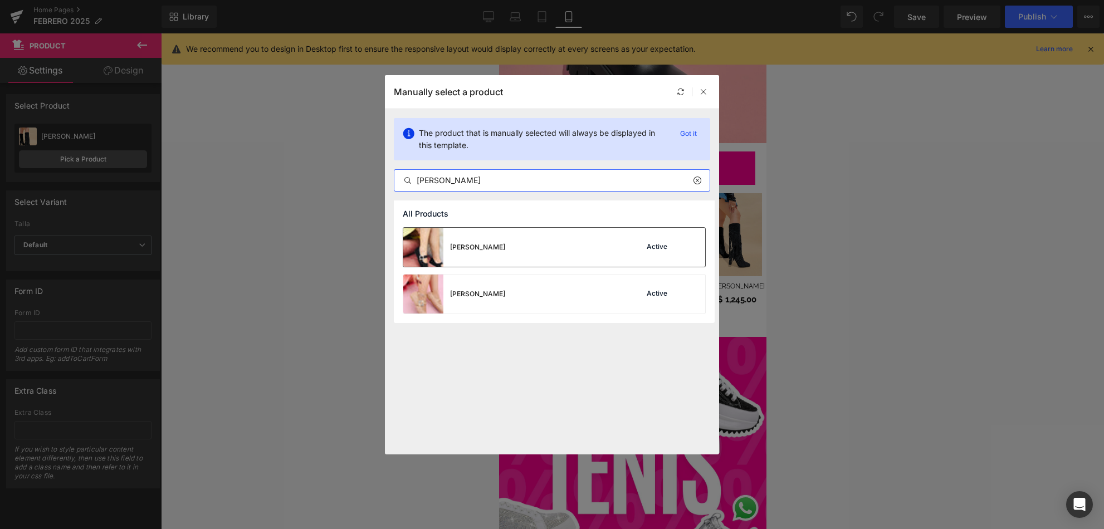
type input "[PERSON_NAME]"
click at [584, 260] on div "[PERSON_NAME] NEGRO Active" at bounding box center [554, 247] width 302 height 39
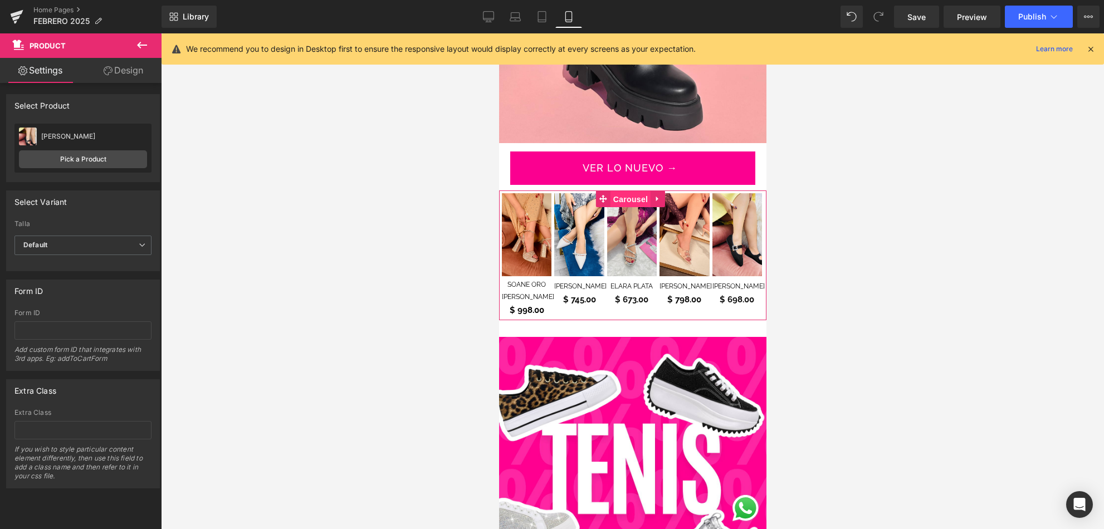
click at [636, 191] on span "Carousel" at bounding box center [630, 199] width 40 height 17
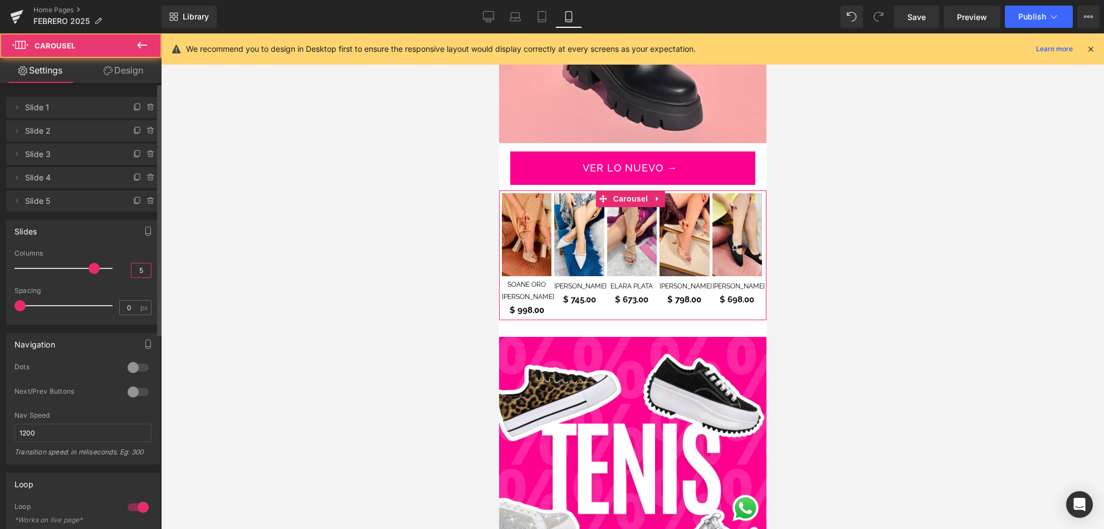
click at [137, 270] on input "5" at bounding box center [140, 270] width 19 height 14
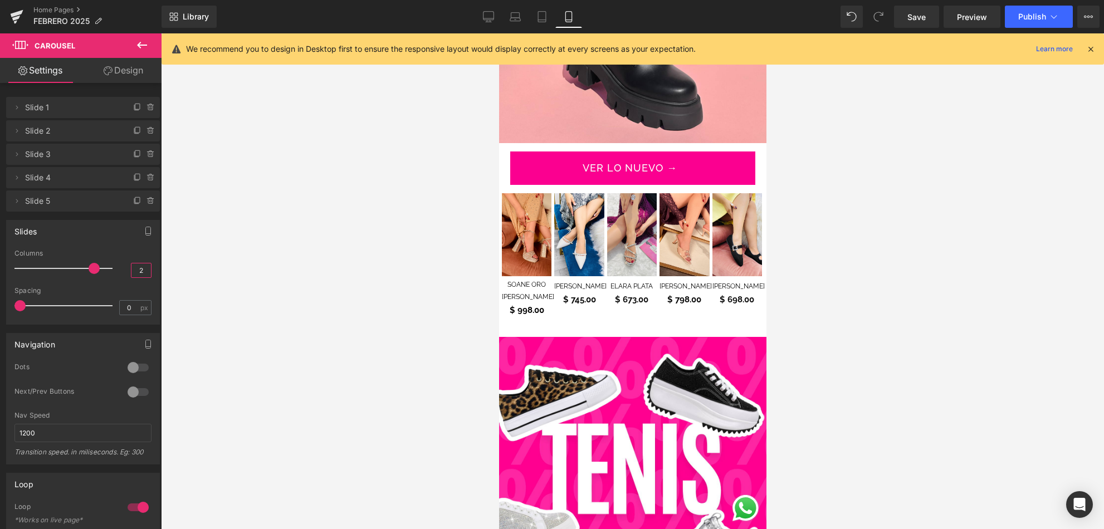
type input "2.7"
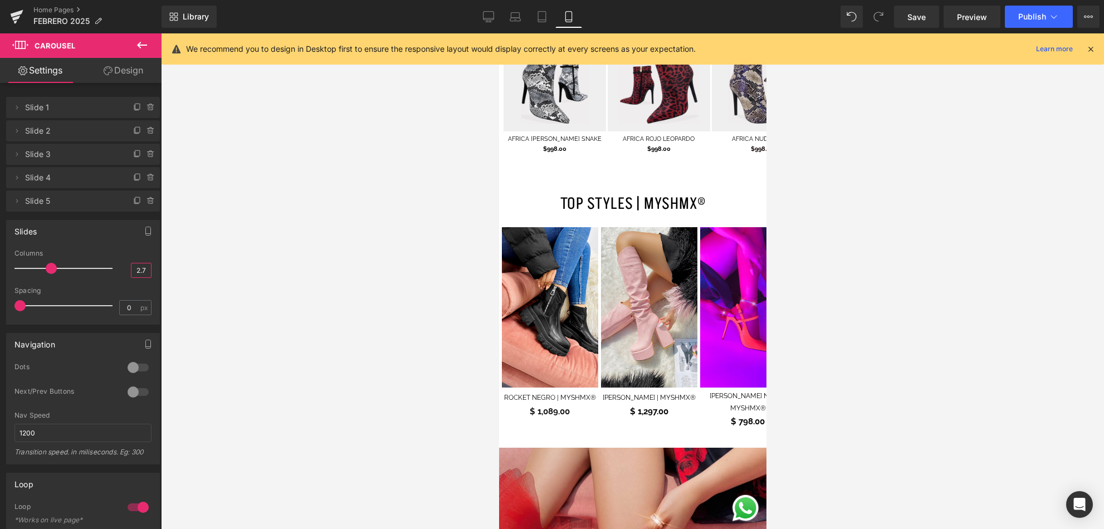
scroll to position [2013, 0]
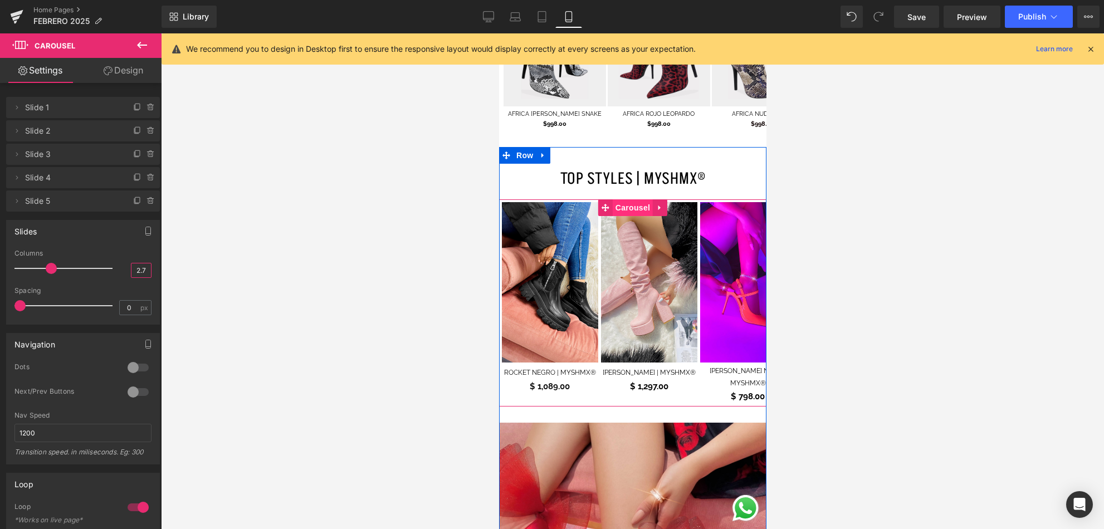
click at [634, 199] on span "Carousel" at bounding box center [632, 207] width 40 height 17
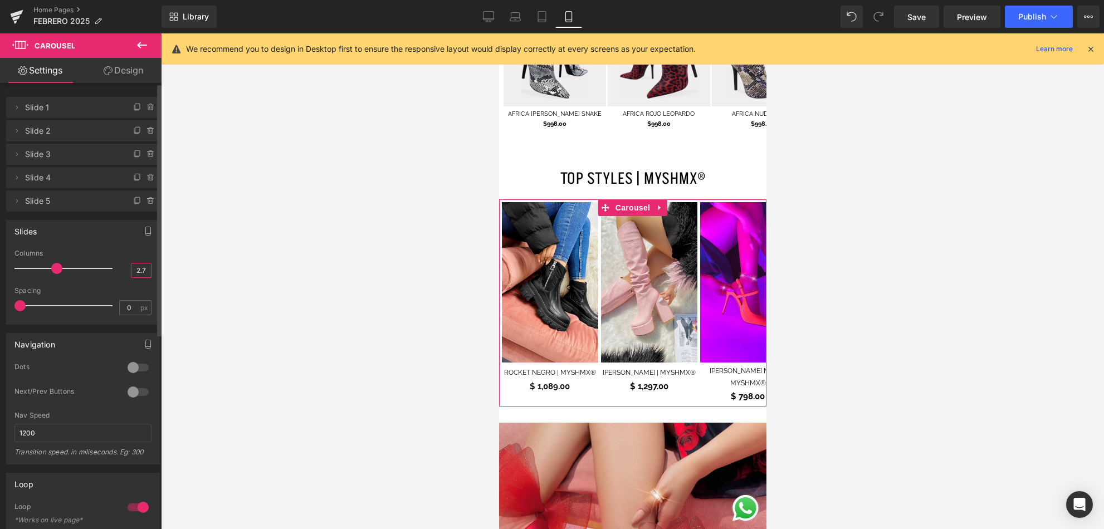
drag, startPoint x: 143, startPoint y: 271, endPoint x: 119, endPoint y: 270, distance: 24.0
click at [120, 270] on div "Columns 2.7" at bounding box center [82, 268] width 137 height 37
type input "5"
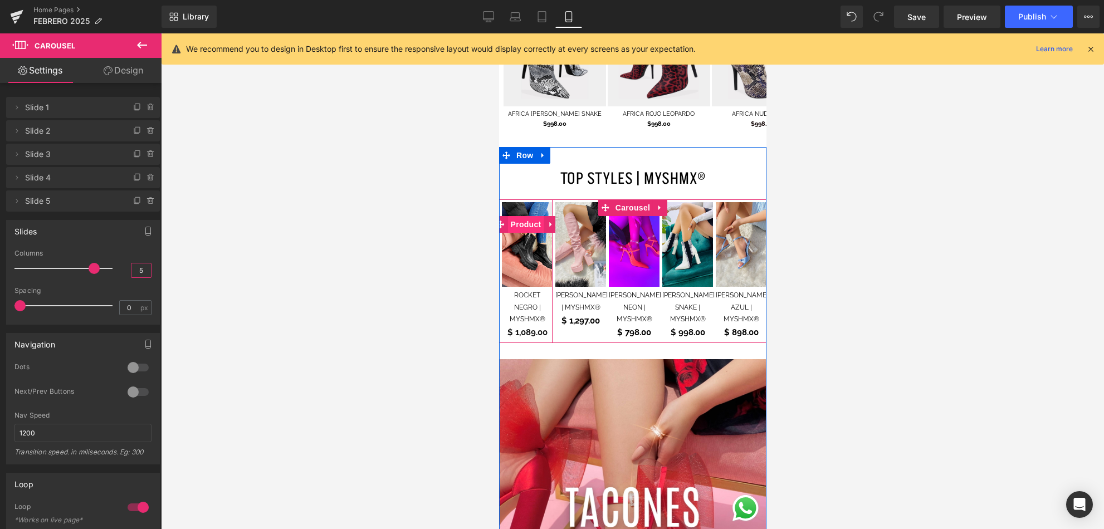
click at [525, 216] on span "Product" at bounding box center [525, 224] width 36 height 17
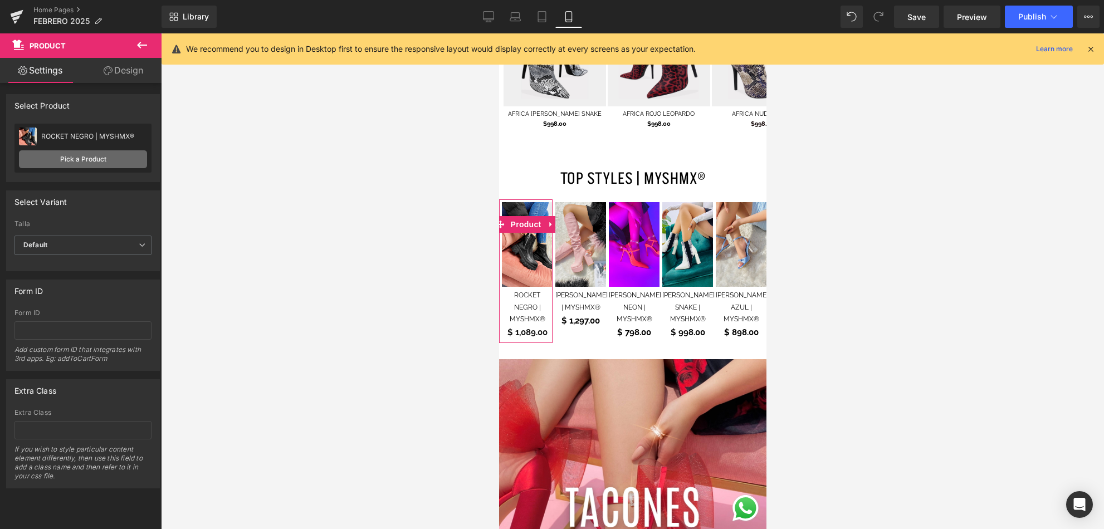
click at [121, 158] on link "Pick a Product" at bounding box center [83, 159] width 128 height 18
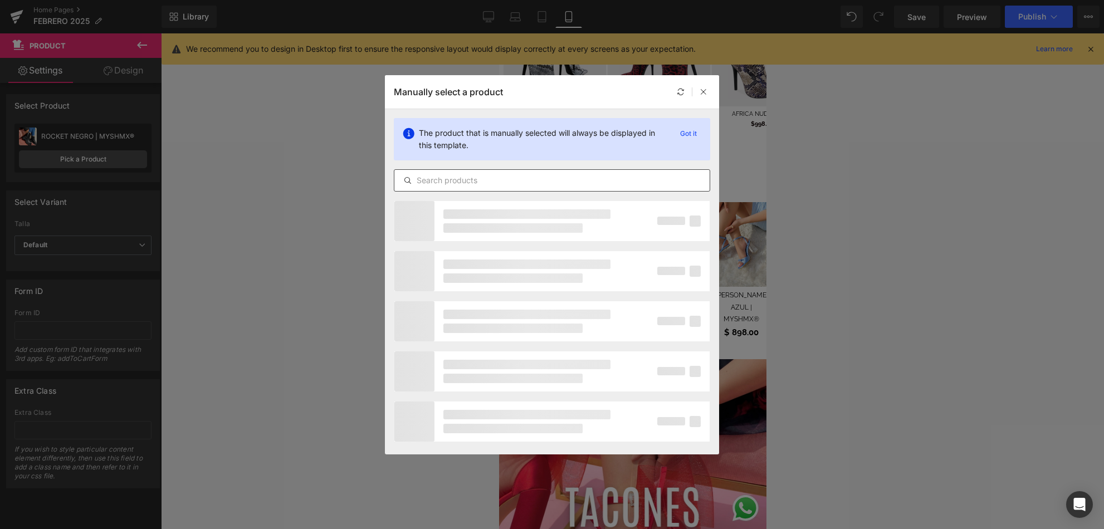
click at [449, 179] on input "text" at bounding box center [551, 180] width 315 height 13
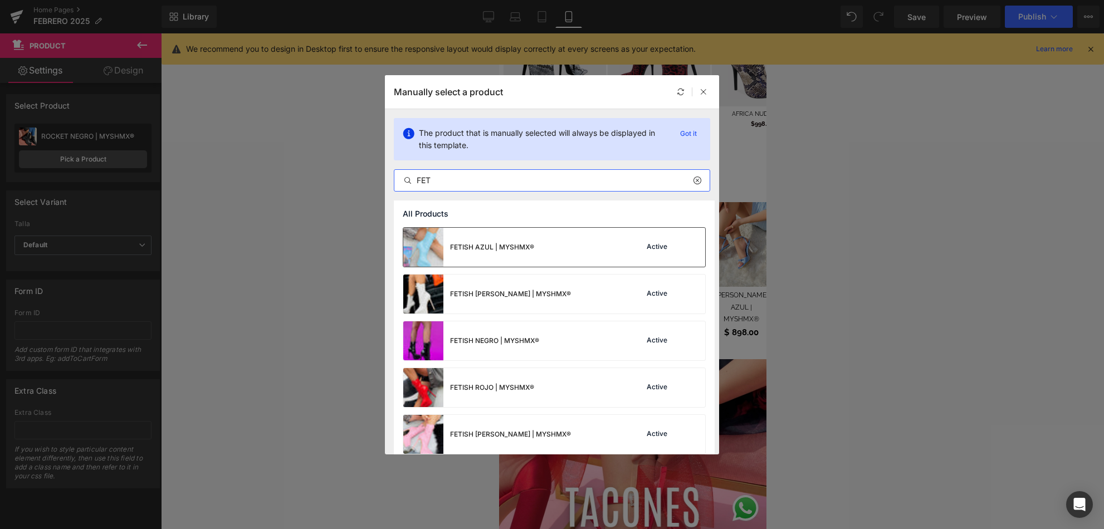
type input "FET"
click at [498, 255] on div "FETISH AZUL | MYSHMX®" at bounding box center [468, 247] width 131 height 39
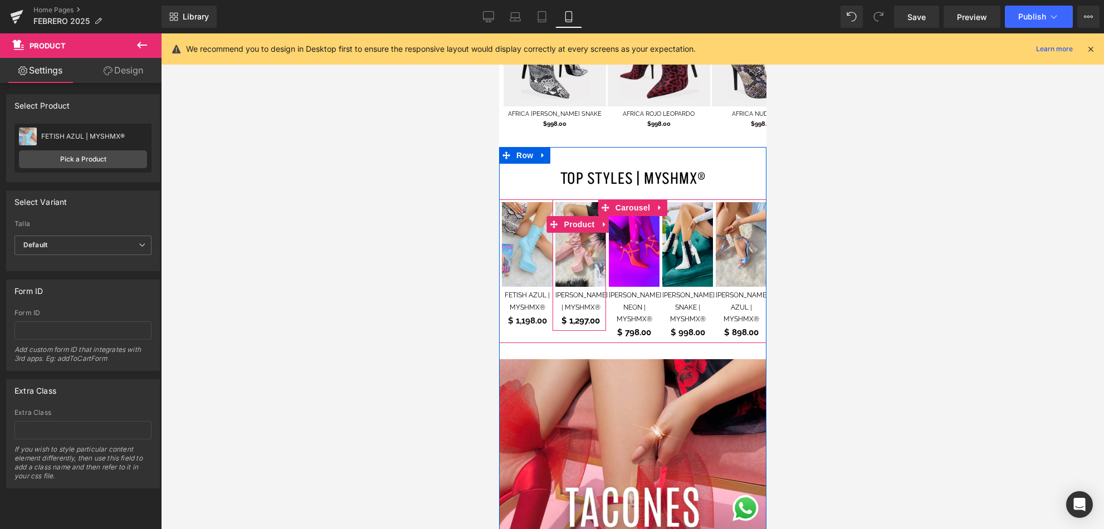
drag, startPoint x: 579, startPoint y: 199, endPoint x: 510, endPoint y: 208, distance: 69.6
click at [579, 216] on span "Product" at bounding box center [579, 224] width 36 height 17
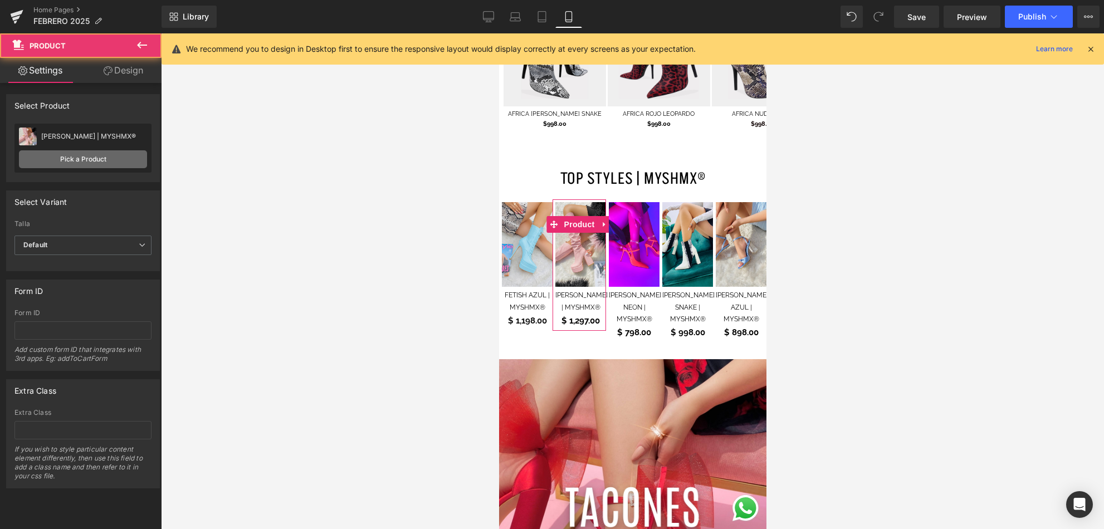
click at [123, 164] on link "Pick a Product" at bounding box center [83, 159] width 128 height 18
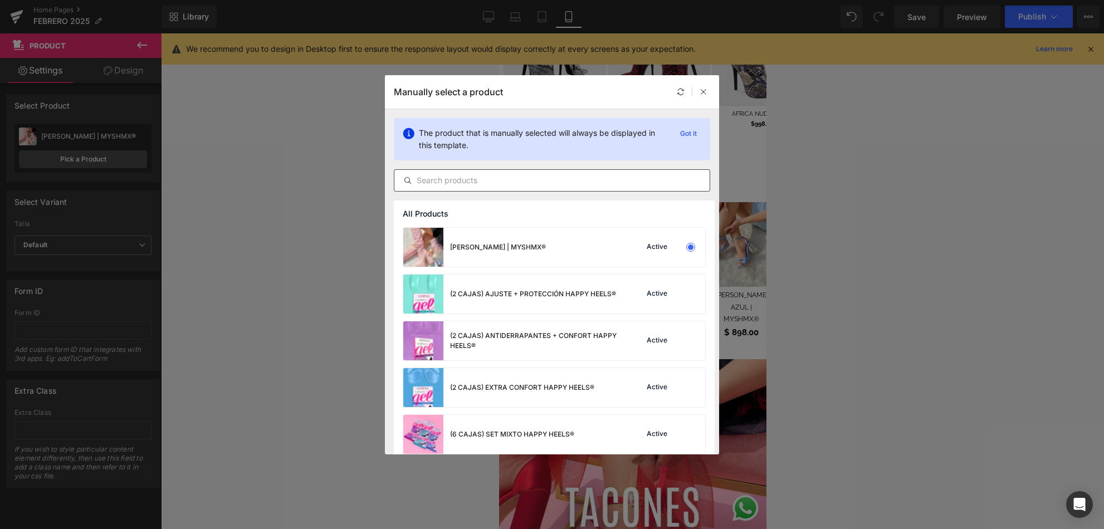
click at [466, 178] on input "text" at bounding box center [551, 180] width 315 height 13
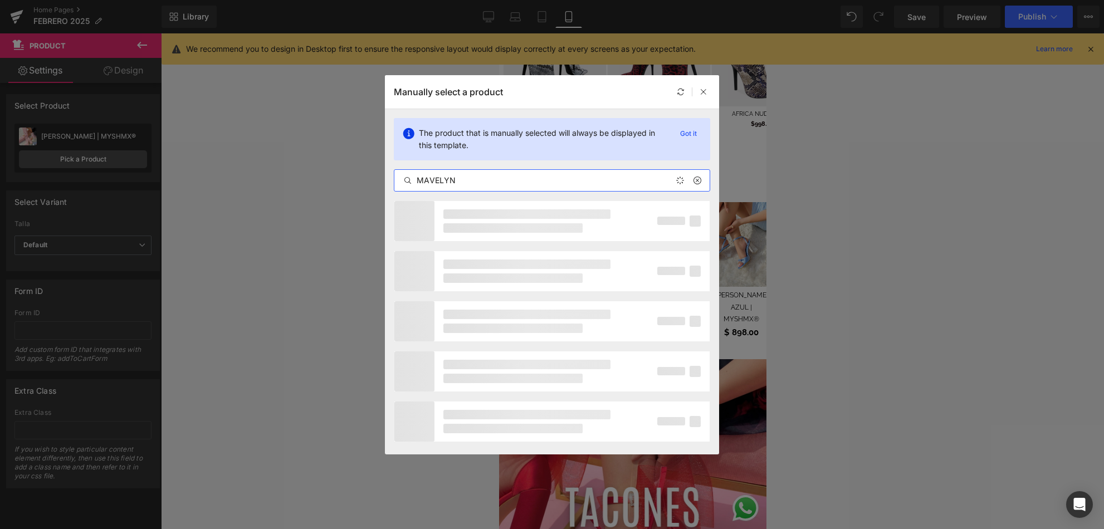
type input "MAVELYN"
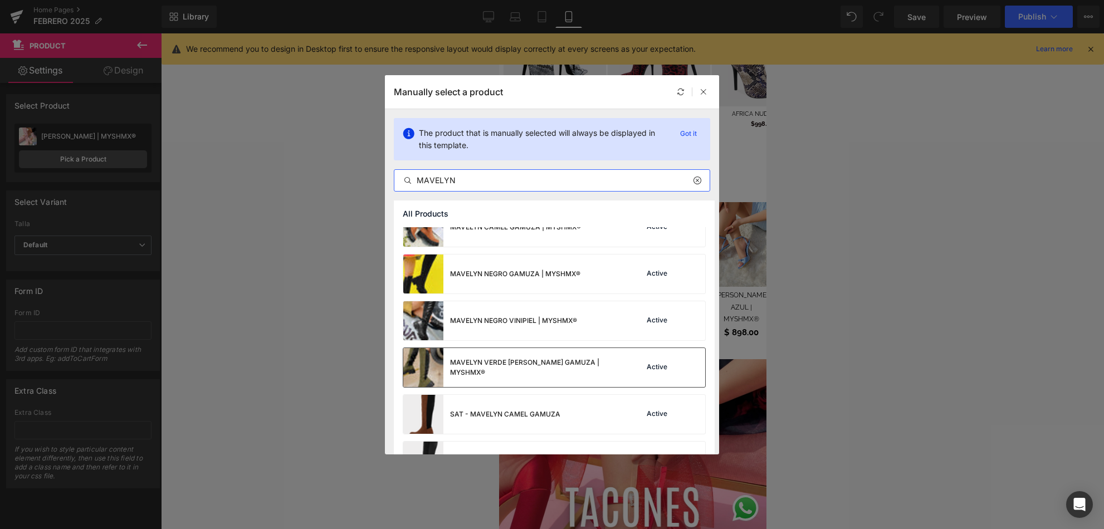
scroll to position [163, 0]
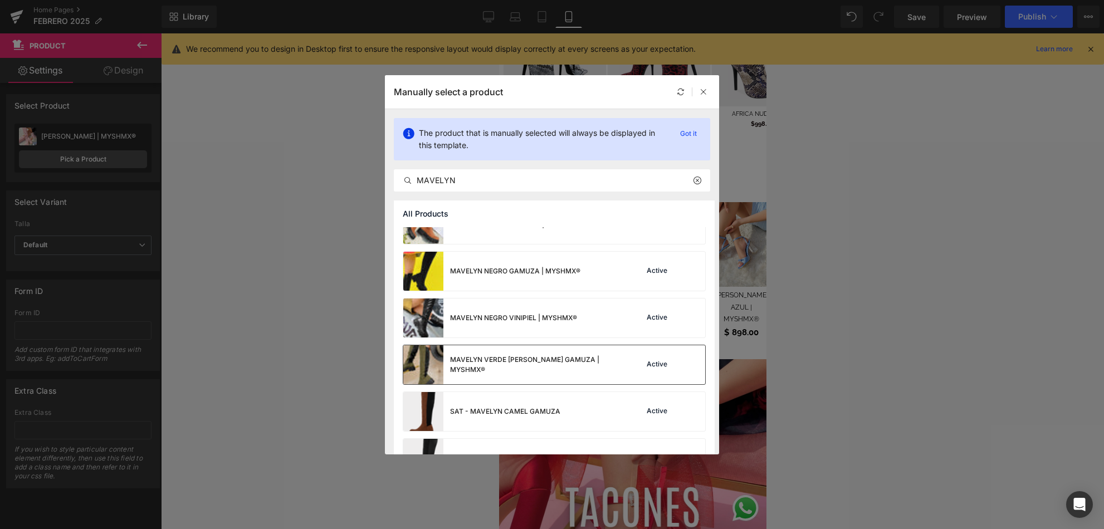
drag, startPoint x: 550, startPoint y: 348, endPoint x: 51, endPoint y: 315, distance: 499.6
click at [550, 348] on div "MAVELYN VERDE [PERSON_NAME] GAMUZA | MYSHMX®" at bounding box center [510, 364] width 214 height 39
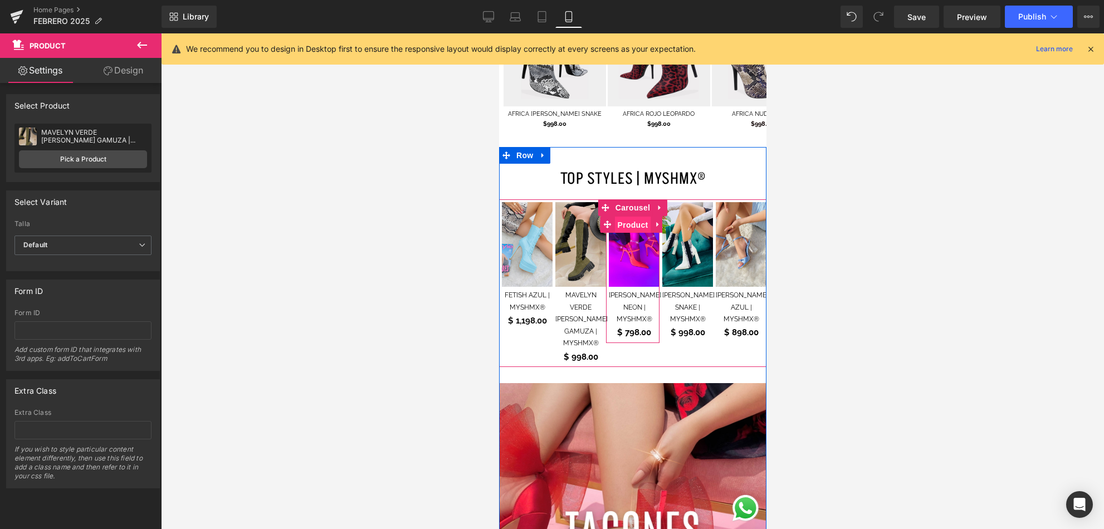
click at [628, 217] on span "Product" at bounding box center [632, 225] width 36 height 17
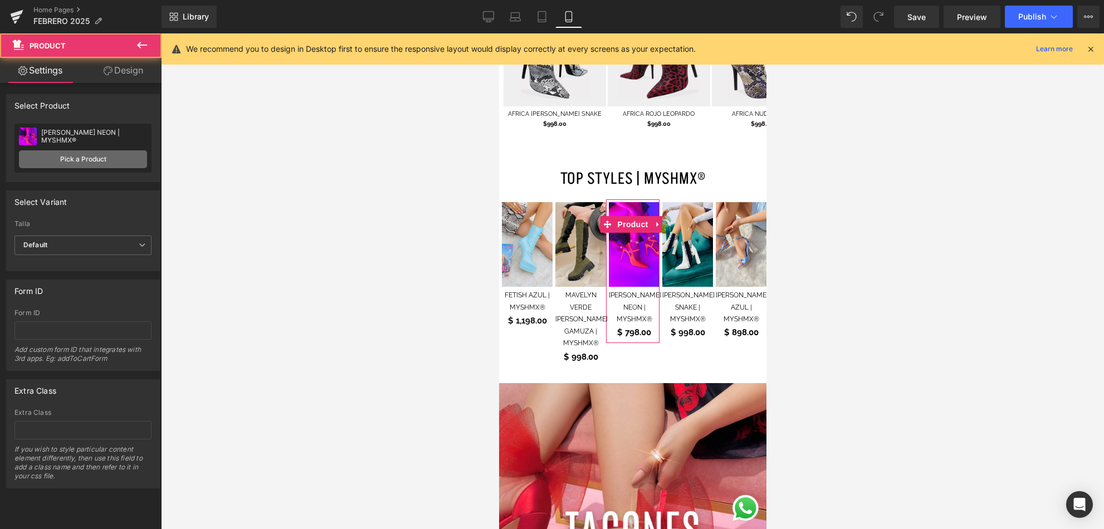
click at [118, 164] on link "Pick a Product" at bounding box center [83, 159] width 128 height 18
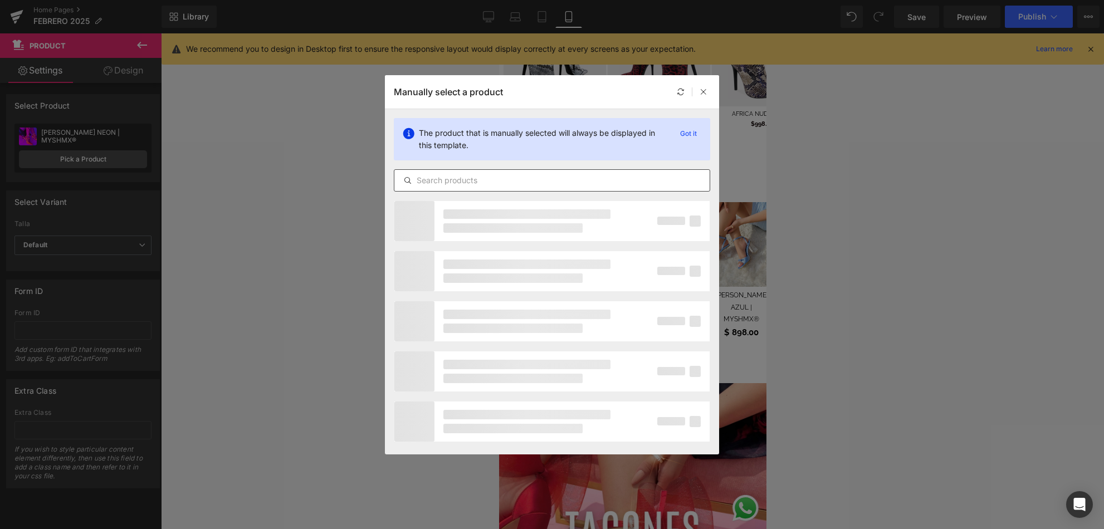
click at [526, 184] on input "text" at bounding box center [551, 180] width 315 height 13
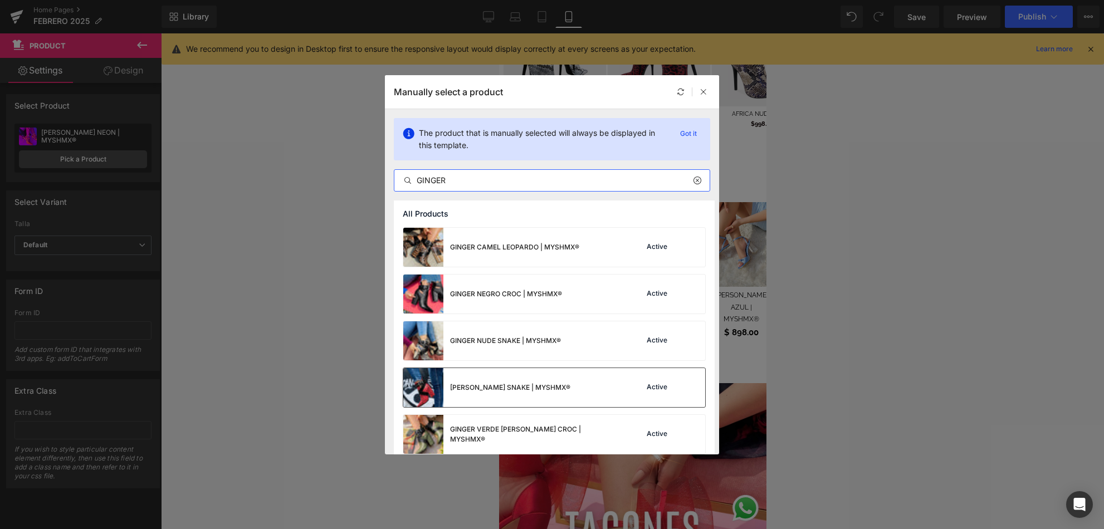
type input "GINGER"
click at [515, 374] on div "[PERSON_NAME] SNAKE | MYSHMX®" at bounding box center [486, 387] width 167 height 39
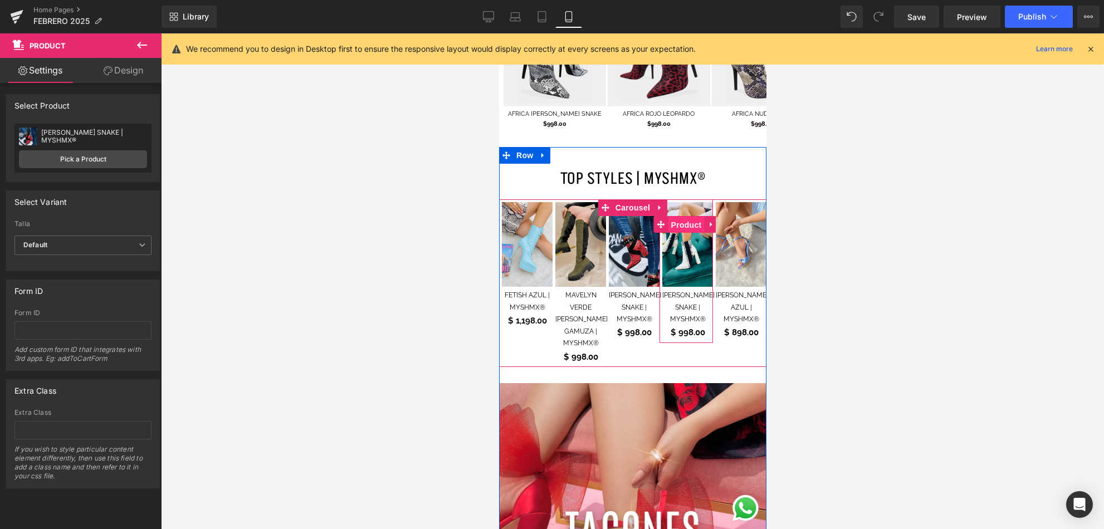
click at [681, 217] on span "Product" at bounding box center [686, 225] width 36 height 17
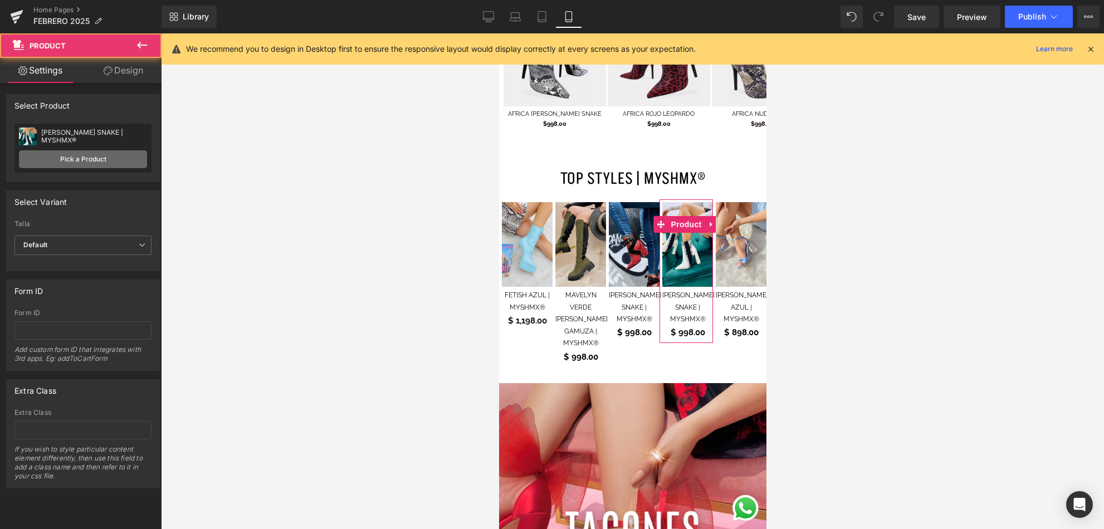
click at [78, 162] on link "Pick a Product" at bounding box center [83, 159] width 128 height 18
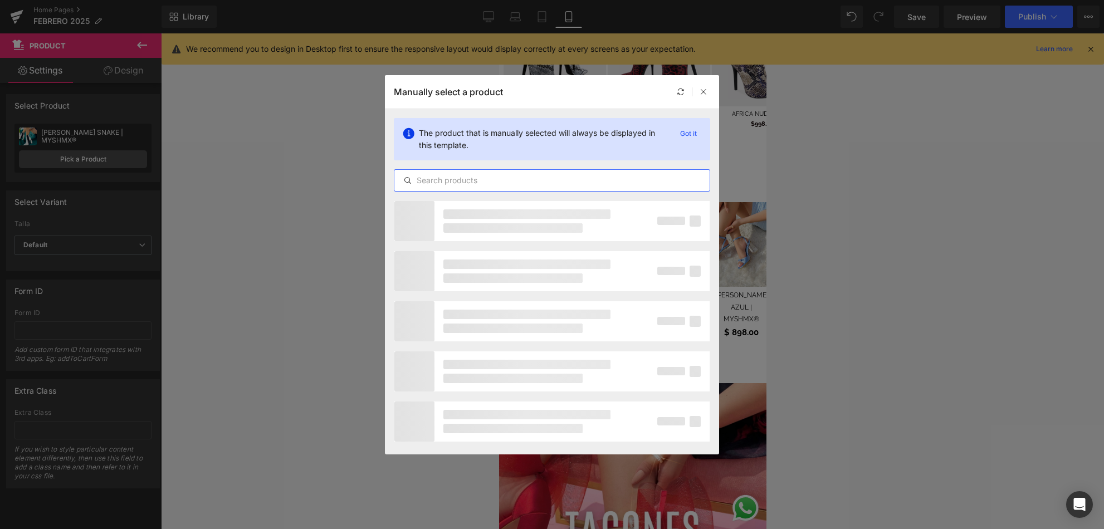
click at [451, 185] on input "text" at bounding box center [551, 180] width 315 height 13
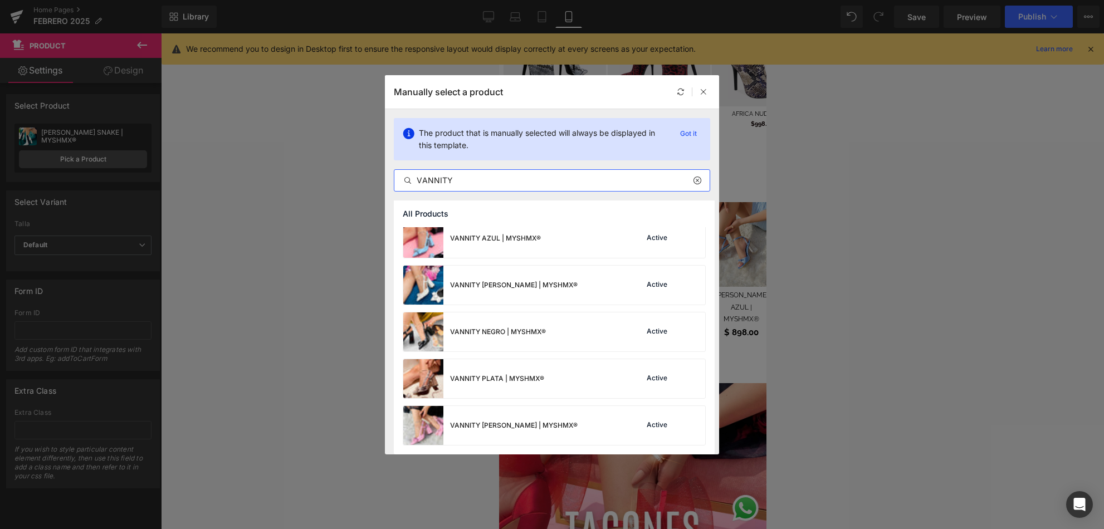
scroll to position [149, 0]
type input "VANNITY"
click at [578, 412] on div "VANNITY [PERSON_NAME] | MYSHMX® Active" at bounding box center [554, 425] width 302 height 39
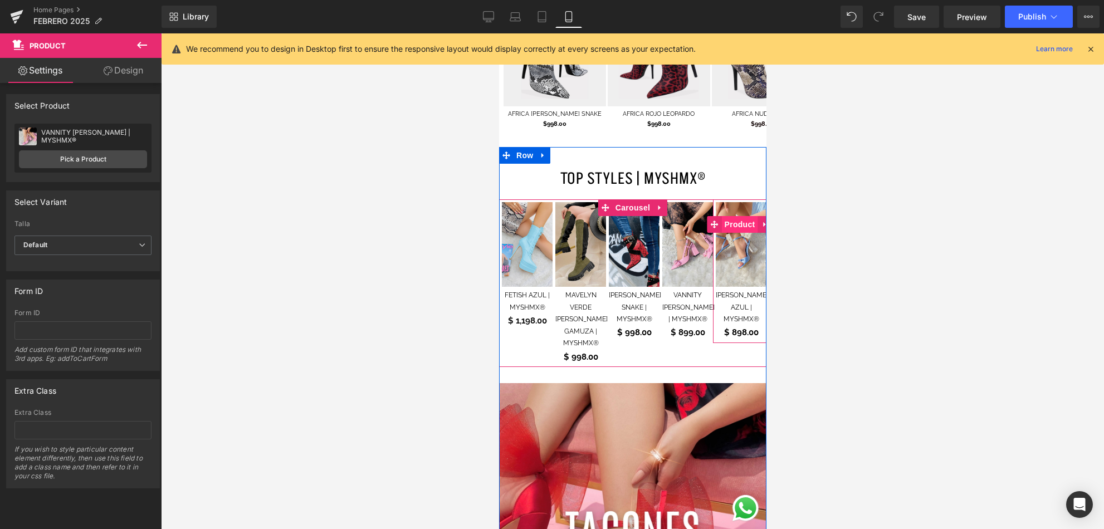
click at [735, 216] on span "Product" at bounding box center [739, 224] width 36 height 17
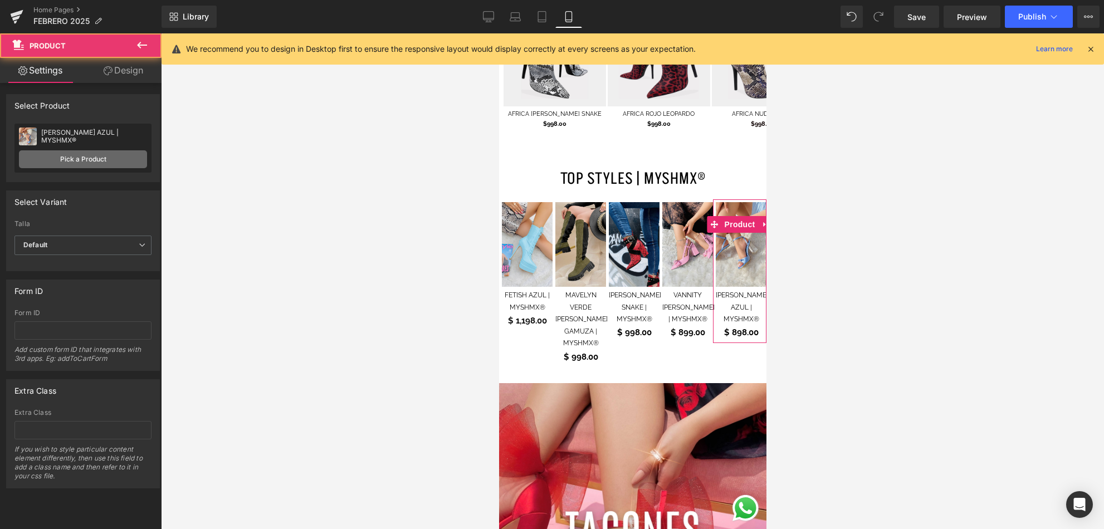
click at [101, 154] on link "Pick a Product" at bounding box center [83, 159] width 128 height 18
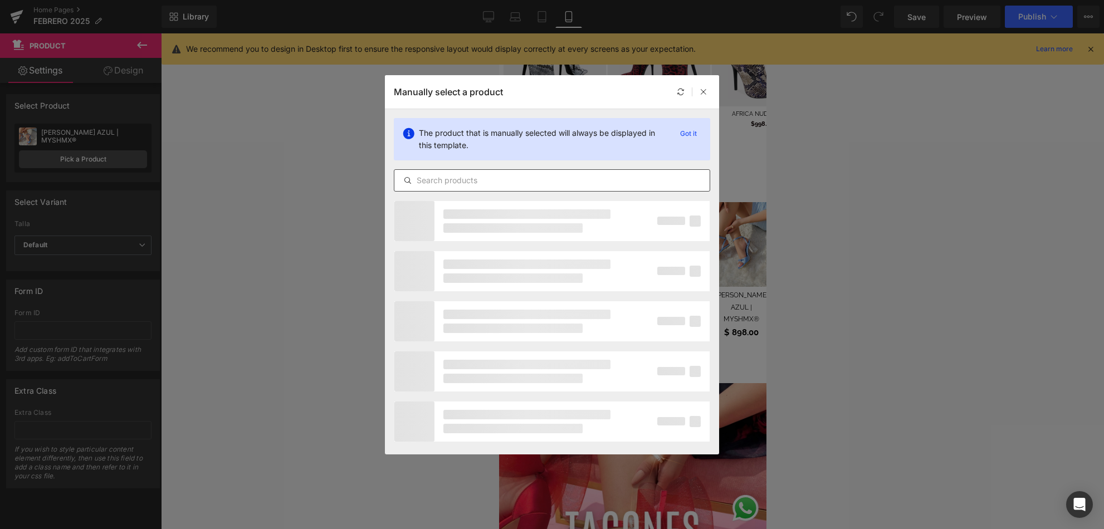
click at [444, 172] on div at bounding box center [552, 180] width 316 height 22
click at [451, 178] on input "text" at bounding box center [551, 180] width 315 height 13
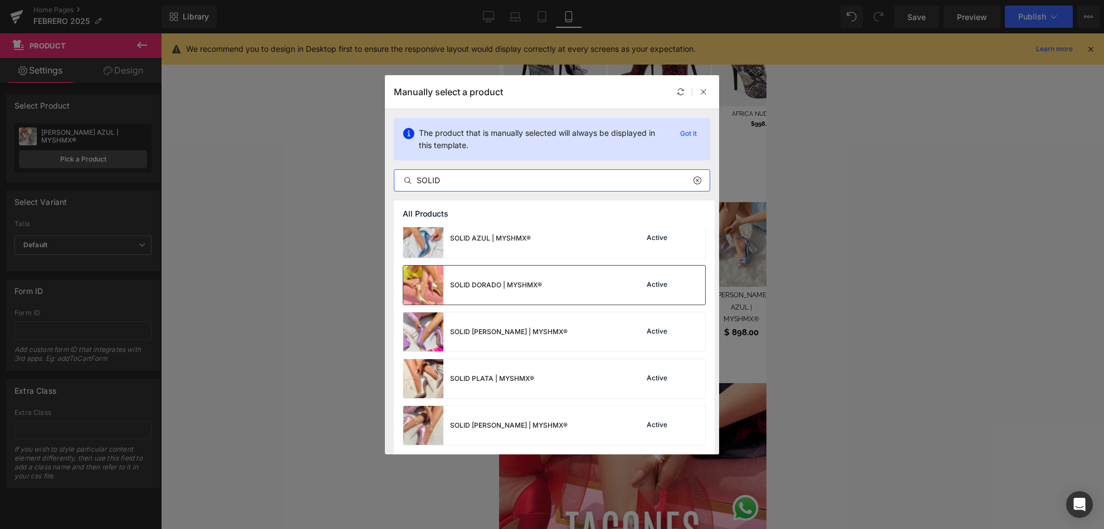
scroll to position [102, 0]
type input "SOLID"
click at [505, 334] on div "SOLID [PERSON_NAME] | MYSHMX®" at bounding box center [509, 332] width 118 height 10
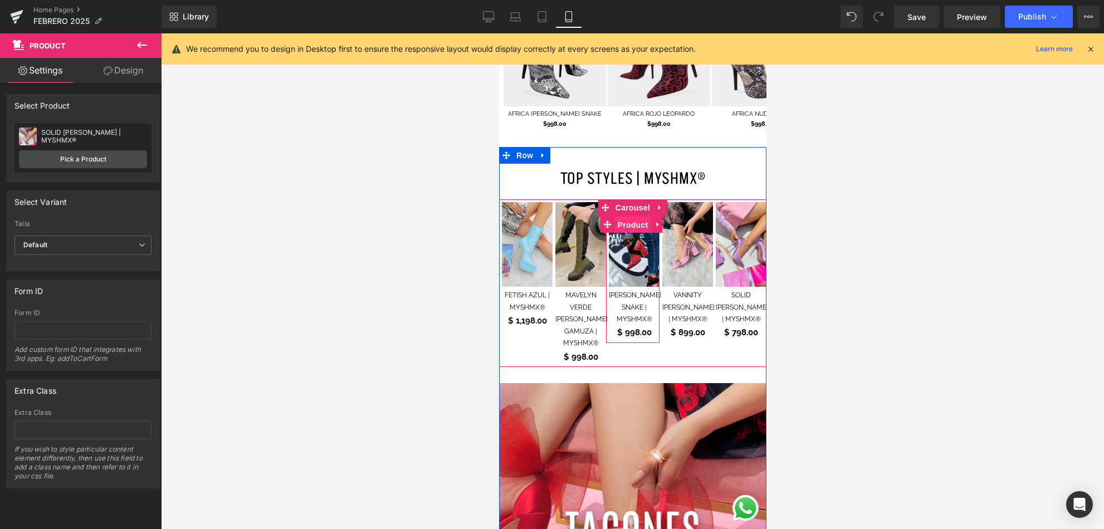
click at [636, 217] on span "Product" at bounding box center [632, 225] width 36 height 17
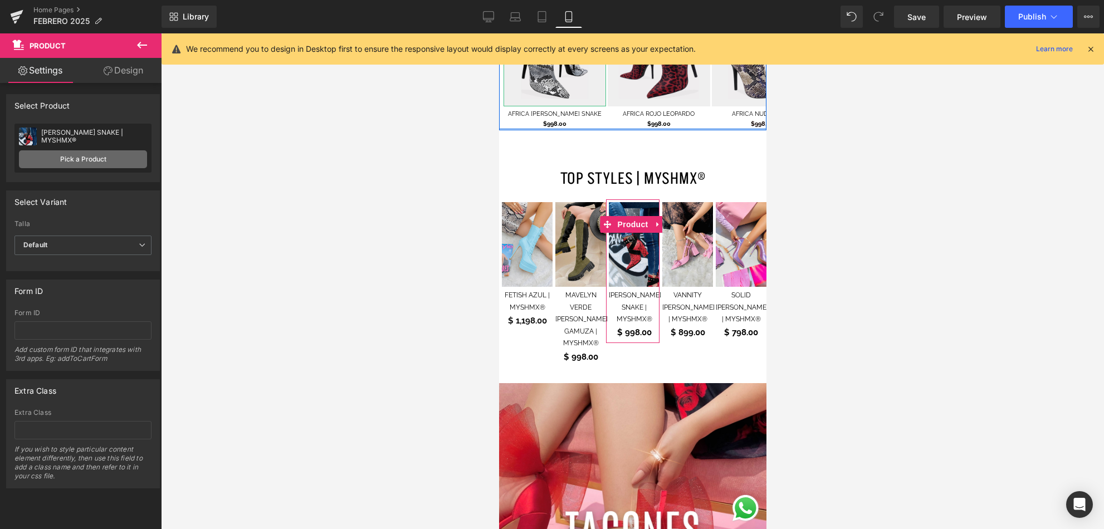
click at [69, 156] on link "Pick a Product" at bounding box center [83, 159] width 128 height 18
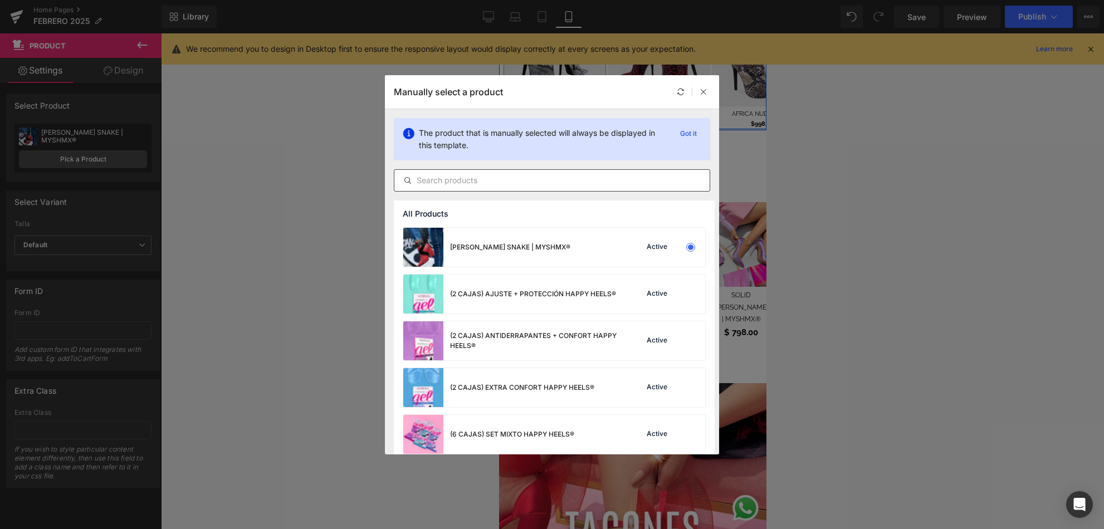
click at [514, 187] on div at bounding box center [552, 180] width 316 height 22
click at [515, 183] on input "text" at bounding box center [551, 180] width 315 height 13
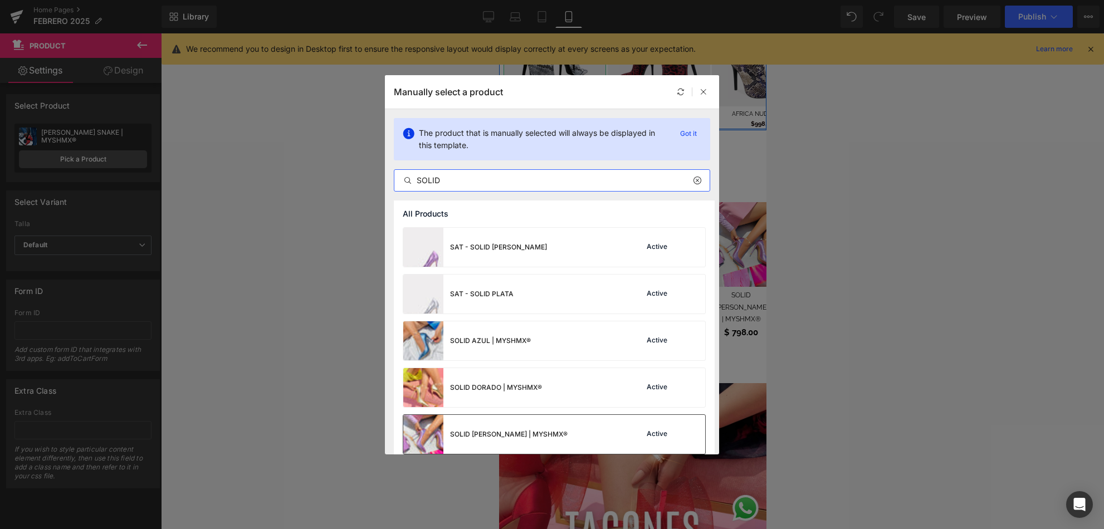
type input "SOLID"
drag, startPoint x: 9, startPoint y: 395, endPoint x: 388, endPoint y: 316, distance: 386.9
click at [507, 429] on div "SOLID [PERSON_NAME] | MYSHMX®" at bounding box center [509, 434] width 118 height 10
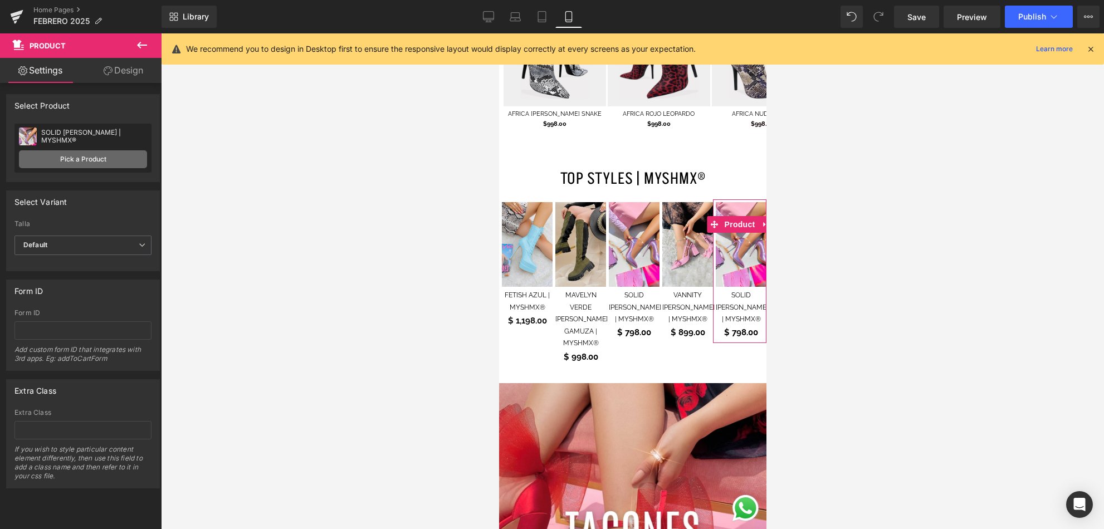
click at [110, 164] on link "Pick a Product" at bounding box center [83, 159] width 128 height 18
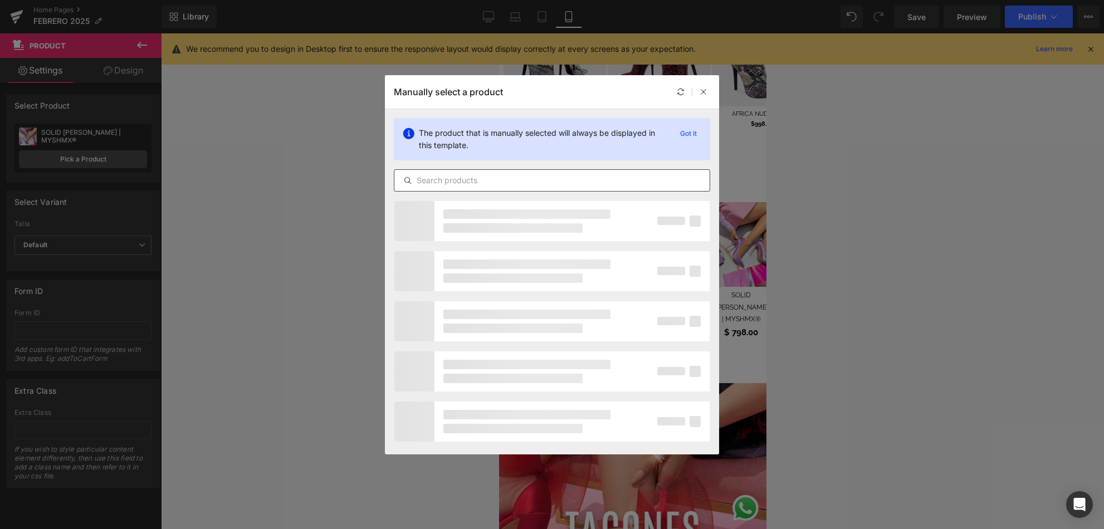
drag, startPoint x: 475, startPoint y: 189, endPoint x: 477, endPoint y: 184, distance: 5.7
click at [475, 189] on div at bounding box center [552, 180] width 316 height 22
click at [478, 184] on input "text" at bounding box center [551, 180] width 315 height 13
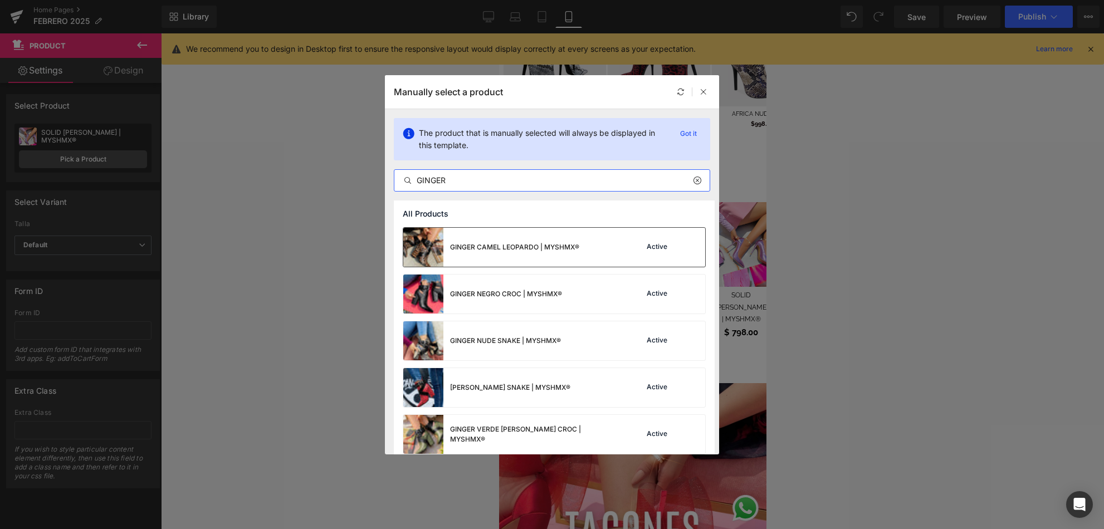
type input "GINGER"
drag, startPoint x: 559, startPoint y: 262, endPoint x: 60, endPoint y: 229, distance: 499.6
click at [559, 262] on div "GINGER CAMEL LEOPARDO | MYSHMX®" at bounding box center [491, 247] width 176 height 39
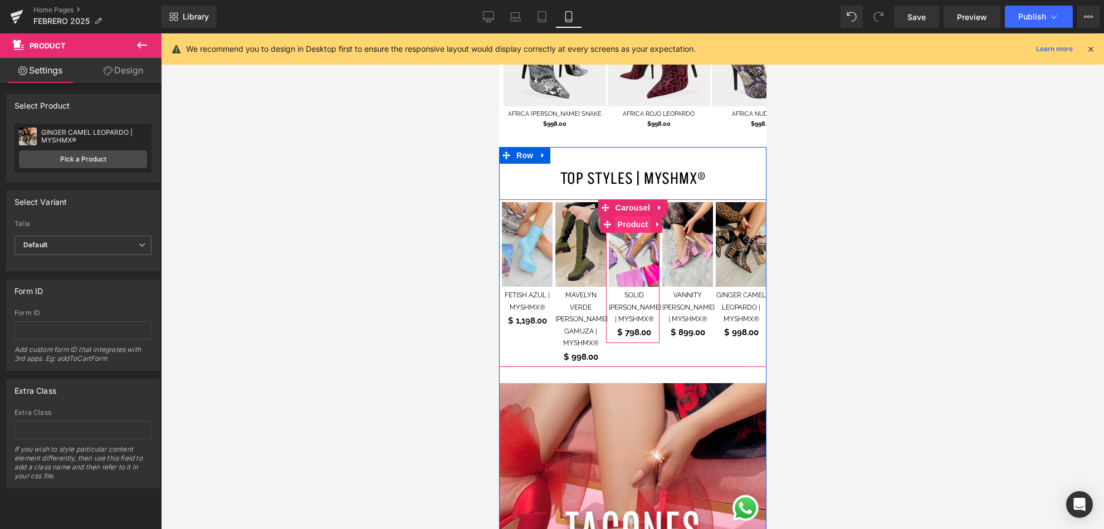
click at [628, 216] on span "Product" at bounding box center [632, 224] width 36 height 17
click at [616, 200] on span "Carousel" at bounding box center [632, 208] width 40 height 17
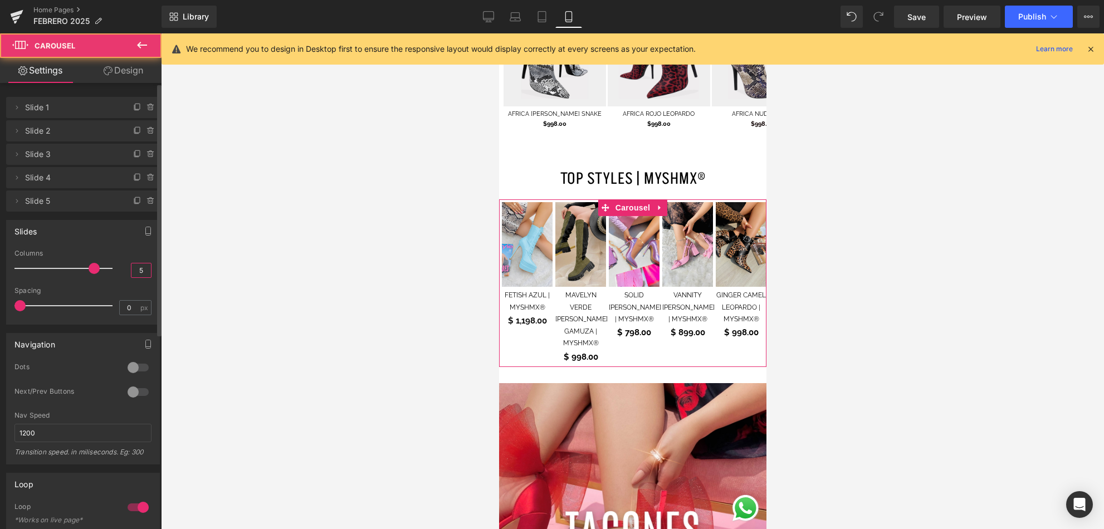
drag, startPoint x: 142, startPoint y: 270, endPoint x: 155, endPoint y: 271, distance: 12.9
click at [143, 270] on input "5" at bounding box center [140, 270] width 19 height 14
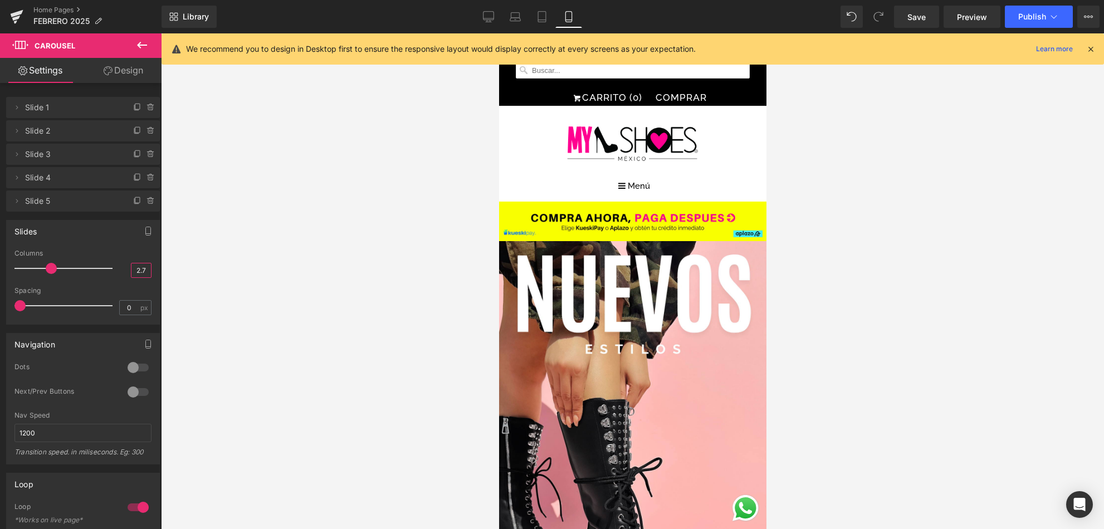
scroll to position [0, 0]
type input "2.7"
click at [902, 22] on link "Save" at bounding box center [916, 17] width 45 height 22
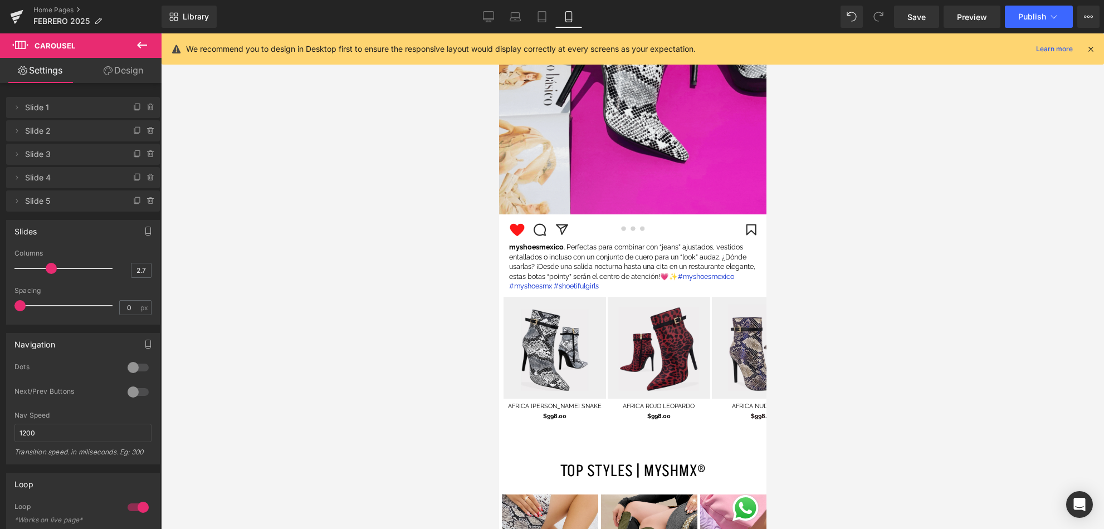
scroll to position [1709, 0]
